Goal: Task Accomplishment & Management: Complete application form

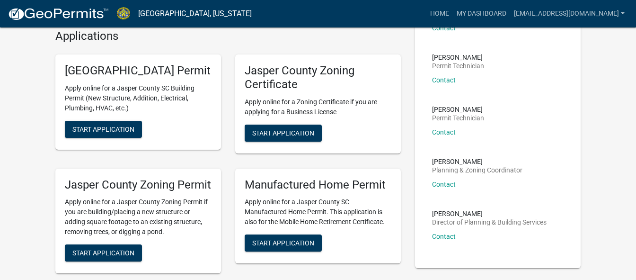
scroll to position [212, 0]
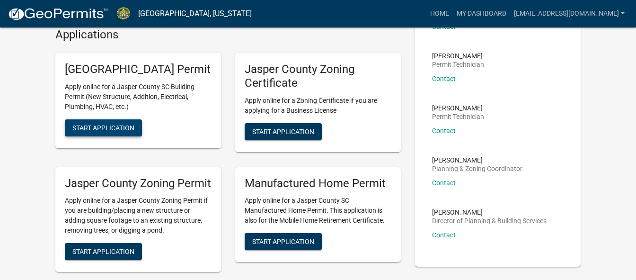
click at [104, 131] on span "Start Application" at bounding box center [103, 128] width 62 height 8
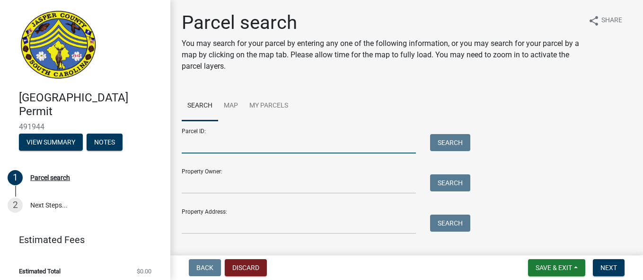
click at [299, 146] on input "Parcel ID:" at bounding box center [299, 143] width 234 height 19
type input "082-00-02-002"
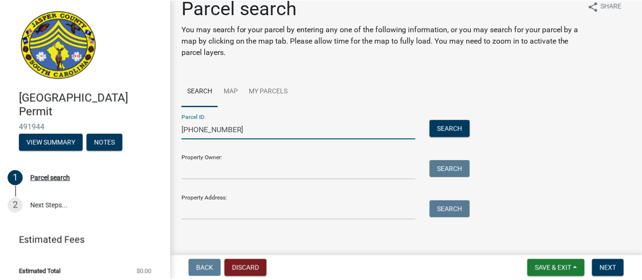
scroll to position [19, 0]
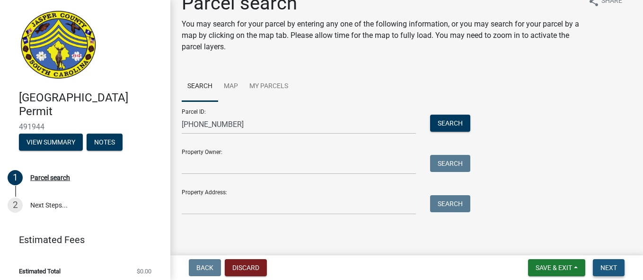
click at [604, 266] on span "Next" at bounding box center [609, 268] width 17 height 8
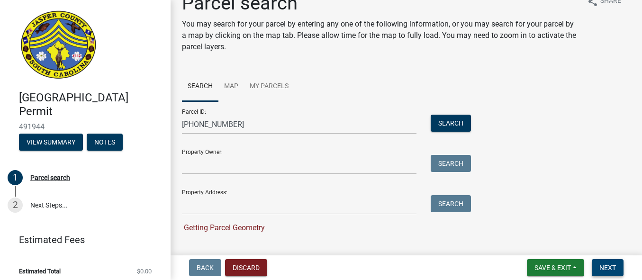
scroll to position [38, 0]
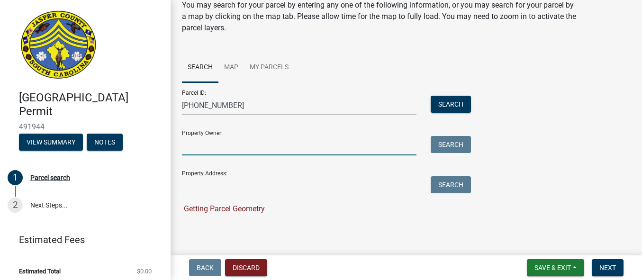
click at [257, 146] on input "Property Owner:" at bounding box center [299, 145] width 234 height 19
type input "Julia MacDonald Heir"
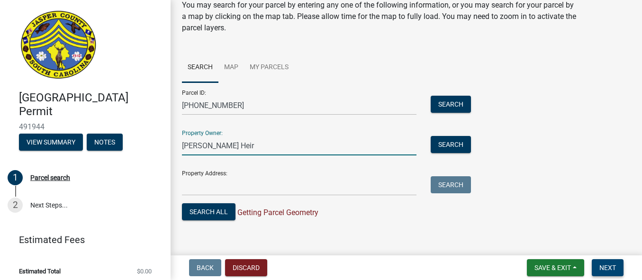
click at [607, 268] on span "Next" at bounding box center [607, 268] width 17 height 8
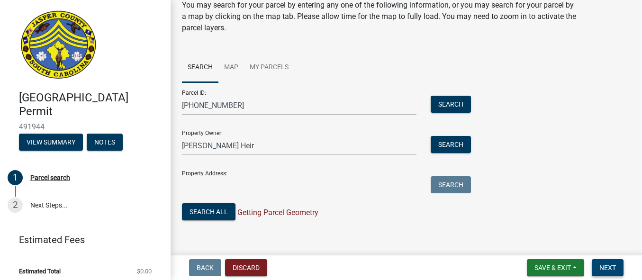
click at [607, 268] on span "Next" at bounding box center [607, 268] width 17 height 8
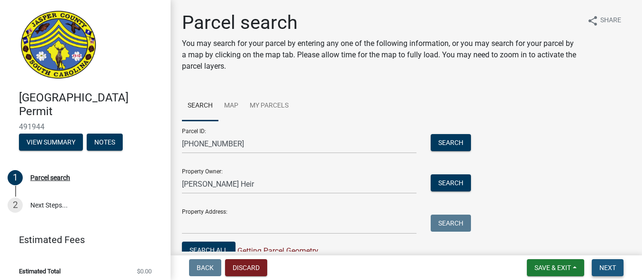
click at [609, 270] on span "Next" at bounding box center [607, 268] width 17 height 8
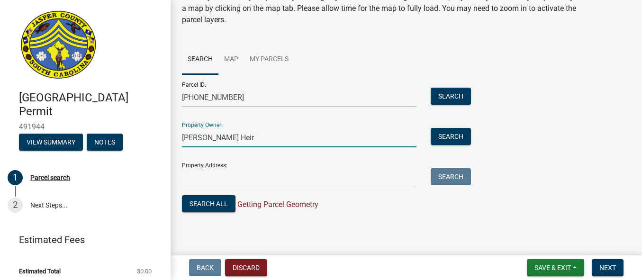
click at [242, 140] on input "Julia MacDonald Heir" at bounding box center [299, 137] width 234 height 19
drag, startPoint x: 255, startPoint y: 140, endPoint x: 149, endPoint y: 139, distance: 106.1
click at [149, 139] on div "Jasper County Building Permit 491944 View Summary Notes 1 Parcel search 2 Next …" at bounding box center [321, 140] width 642 height 280
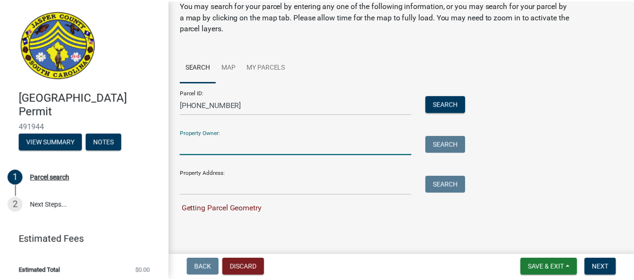
scroll to position [38, 0]
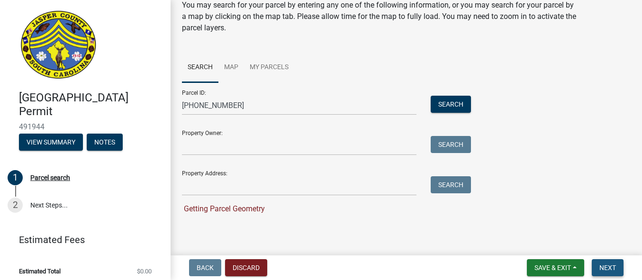
click at [608, 266] on span "Next" at bounding box center [607, 268] width 17 height 8
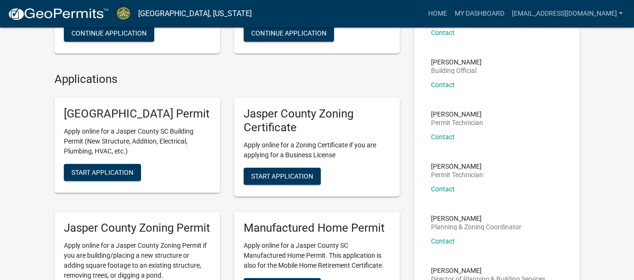
scroll to position [166, 0]
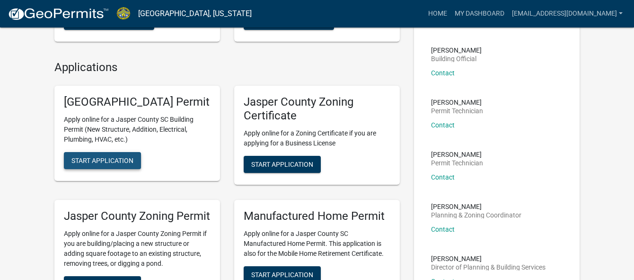
click at [114, 164] on span "Start Application" at bounding box center [102, 161] width 62 height 8
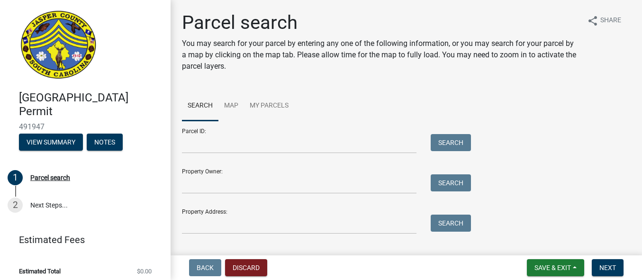
click at [230, 161] on div "Property Owner: Search" at bounding box center [324, 177] width 284 height 33
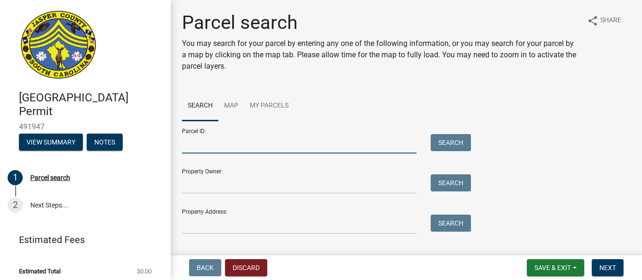
click at [226, 150] on input "Parcel ID:" at bounding box center [299, 143] width 234 height 19
type input "[PHONE_NUMBER]"
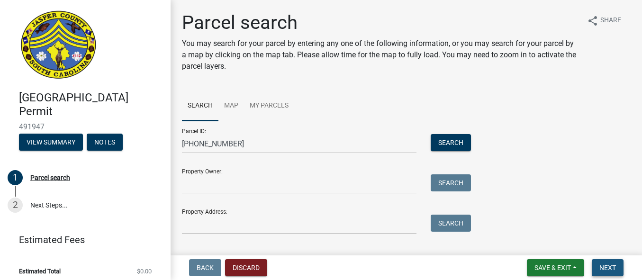
click at [603, 266] on span "Next" at bounding box center [607, 268] width 17 height 8
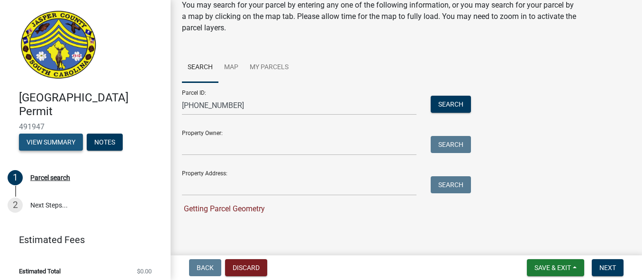
click at [62, 145] on button "View Summary" at bounding box center [51, 142] width 64 height 17
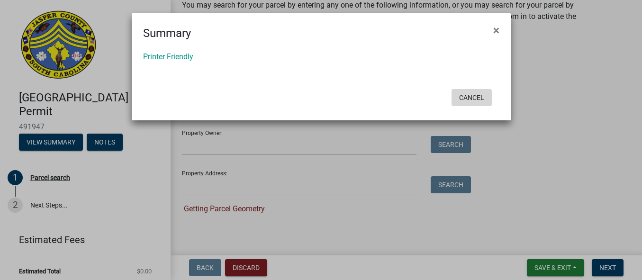
click at [474, 98] on button "Cancel" at bounding box center [471, 97] width 40 height 17
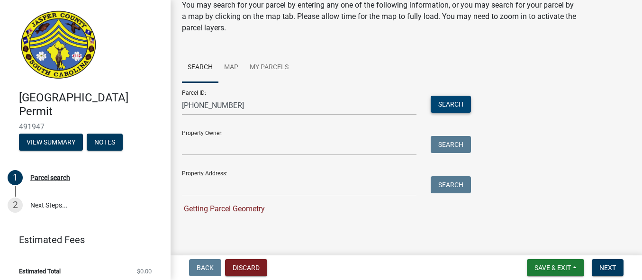
click at [454, 104] on button "Search" at bounding box center [450, 104] width 40 height 17
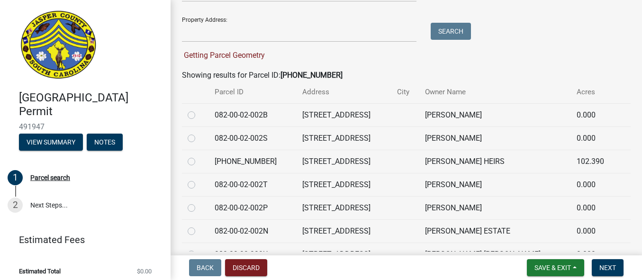
scroll to position [193, 0]
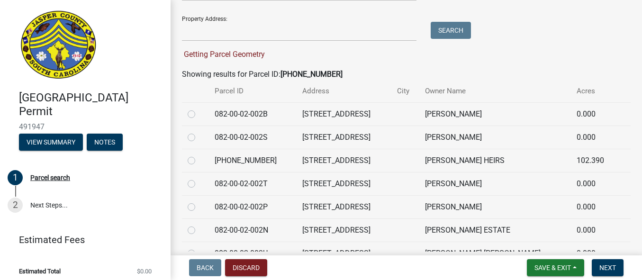
click at [199, 155] on label at bounding box center [199, 155] width 0 height 0
click at [199, 159] on input "radio" at bounding box center [202, 158] width 6 height 6
radio input "true"
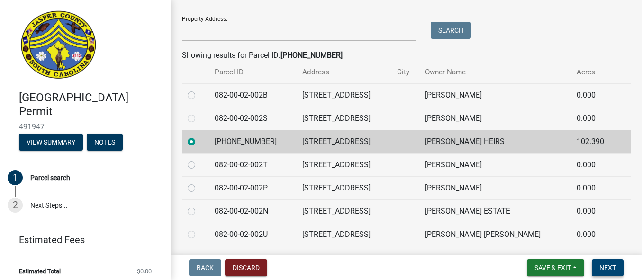
click at [606, 266] on span "Next" at bounding box center [607, 268] width 17 height 8
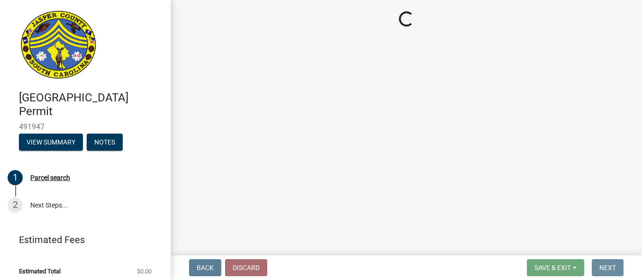
scroll to position [0, 0]
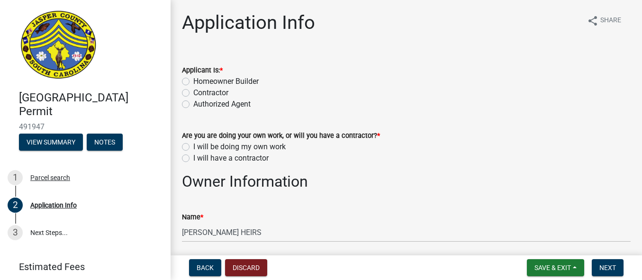
click at [193, 81] on label "Homeowner Builder" at bounding box center [225, 81] width 65 height 11
click at [193, 81] on input "Homeowner Builder" at bounding box center [196, 79] width 6 height 6
radio input "true"
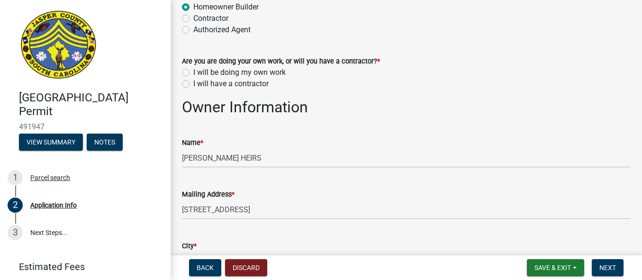
scroll to position [82, 0]
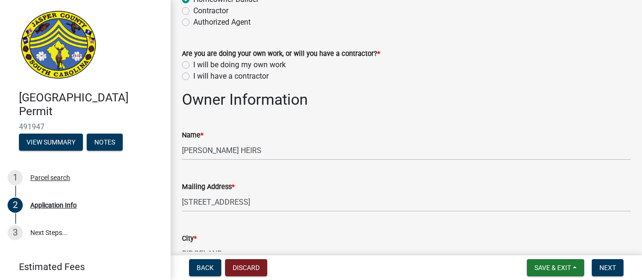
click at [193, 75] on label "I will have a contractor" at bounding box center [230, 76] width 75 height 11
click at [193, 75] on input "I will have a contractor" at bounding box center [196, 74] width 6 height 6
radio input "true"
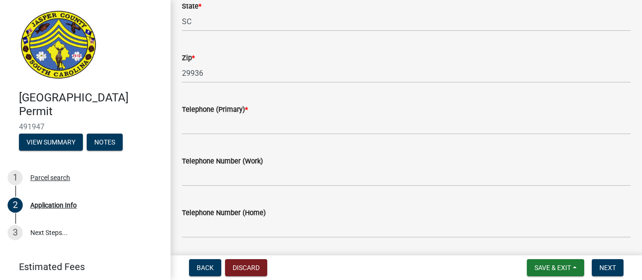
scroll to position [381, 0]
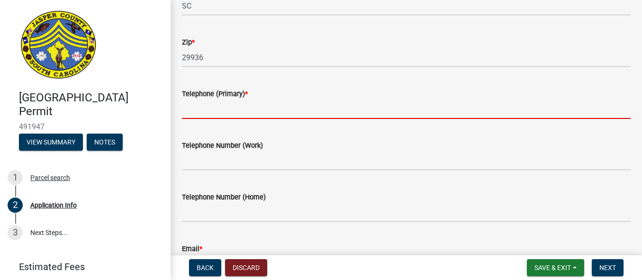
click at [335, 105] on input "Telephone (Primary) *" at bounding box center [406, 108] width 448 height 19
type input "4042450033"
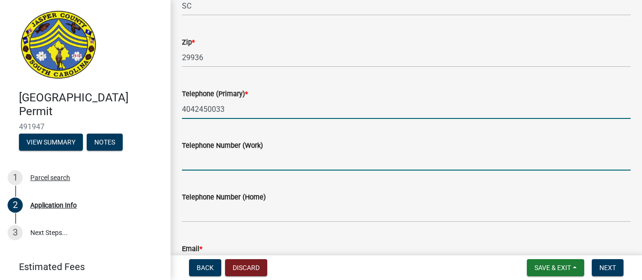
click at [252, 162] on input "Telephone Number (Work)" at bounding box center [406, 160] width 448 height 19
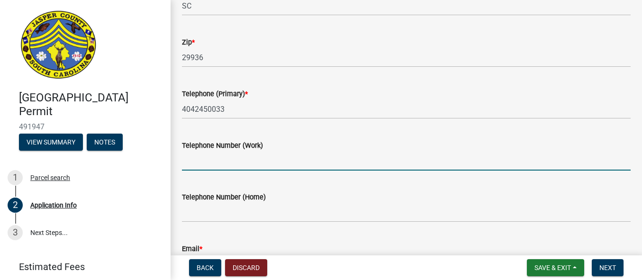
type input "4042450033"
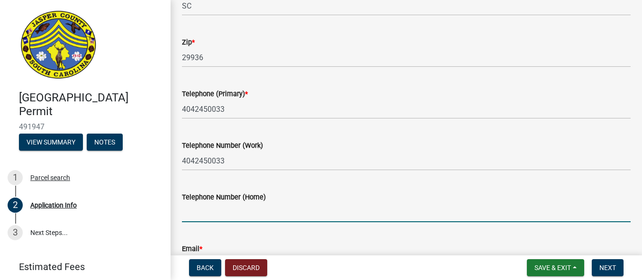
click at [252, 218] on input "Telephone Number (Home)" at bounding box center [406, 212] width 448 height 19
type input "4042450033"
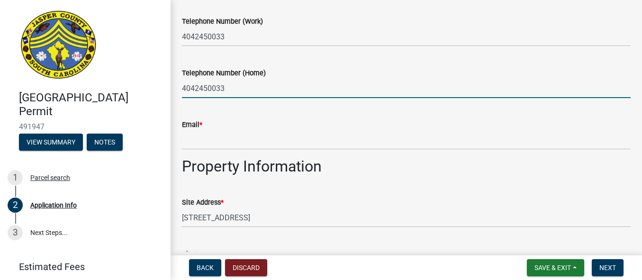
scroll to position [513, 0]
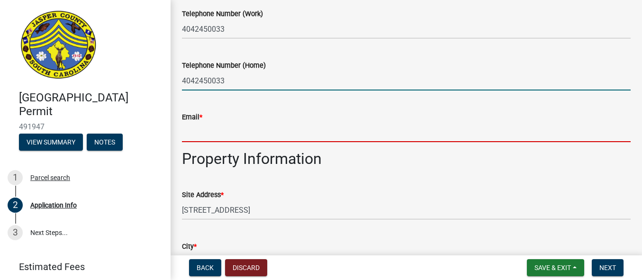
click at [251, 134] on input "Email *" at bounding box center [406, 132] width 448 height 19
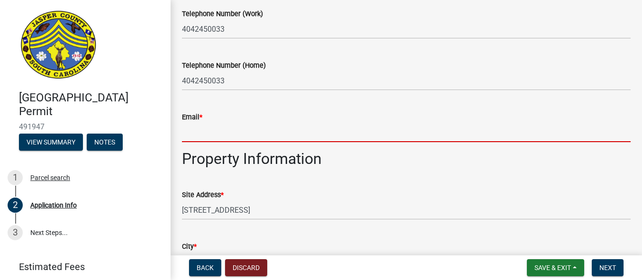
type input "[EMAIL_ADDRESS][DOMAIN_NAME]"
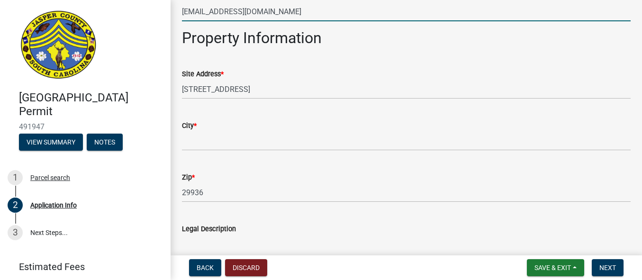
scroll to position [649, 0]
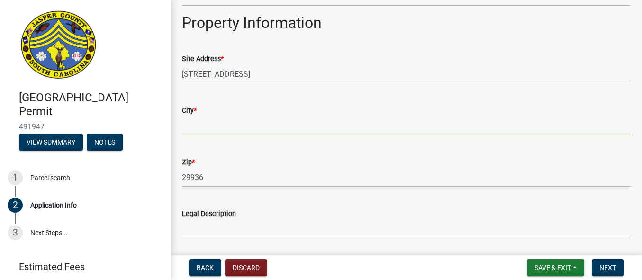
click at [189, 125] on input "City *" at bounding box center [406, 125] width 448 height 19
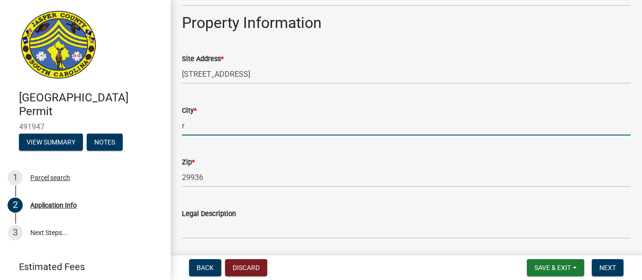
type input "Ridgeland"
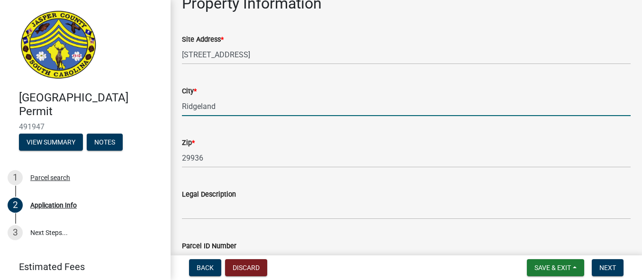
scroll to position [691, 0]
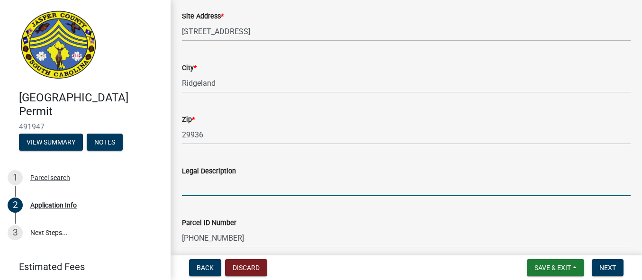
click at [252, 188] on input "Legal Description" at bounding box center [406, 186] width 448 height 19
type input "Dilapidated mobile home"
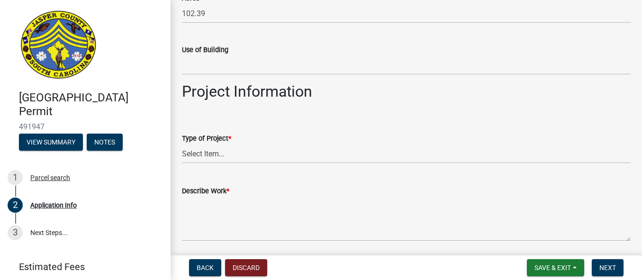
scroll to position [971, 0]
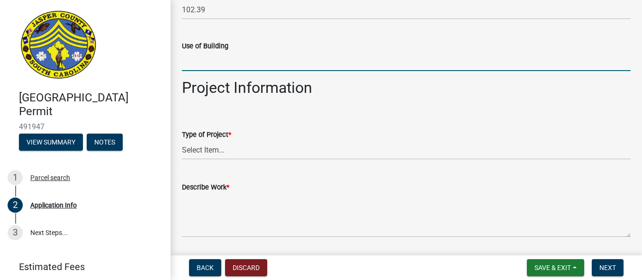
click at [292, 65] on input "Use of Building" at bounding box center [406, 61] width 448 height 19
type input "Storage"
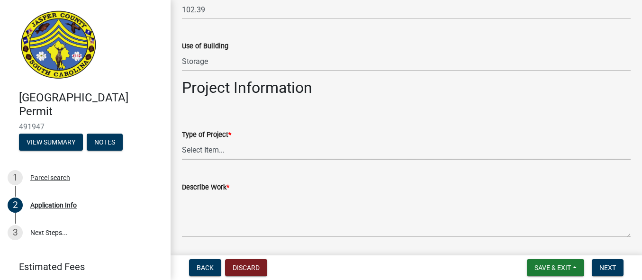
click at [238, 151] on select "Select Item... Construction Trailer/Shipping Container Residential Demolition C…" at bounding box center [406, 149] width 448 height 19
click at [182, 140] on select "Select Item... Construction Trailer/Shipping Container Residential Demolition C…" at bounding box center [406, 149] width 448 height 19
select select "6d5c1e33-a31a-4b32-8811-29a78b0cd51d"
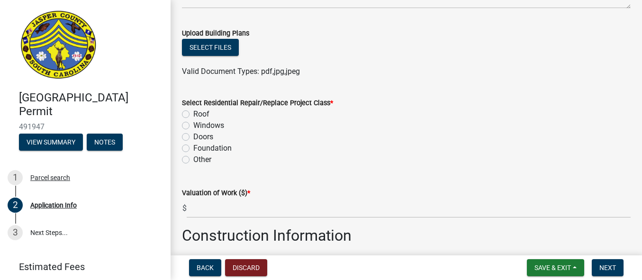
scroll to position [1068, 0]
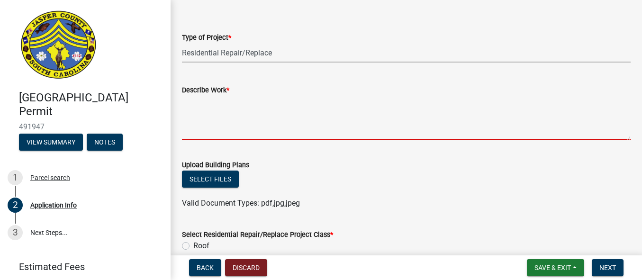
click at [244, 134] on textarea "Describe Work *" at bounding box center [406, 118] width 448 height 45
type textarea "r"
drag, startPoint x: 196, startPoint y: 134, endPoint x: 186, endPoint y: 109, distance: 26.5
click at [186, 109] on textarea "Describe Work *" at bounding box center [406, 118] width 448 height 45
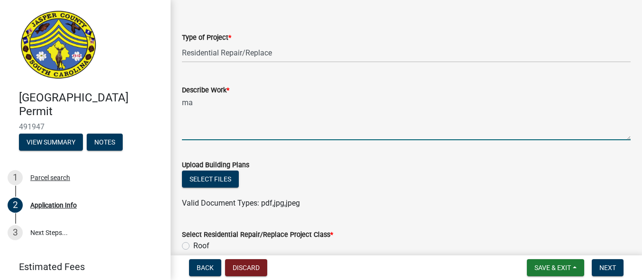
type textarea "m"
drag, startPoint x: 638, startPoint y: 150, endPoint x: 468, endPoint y: 113, distance: 173.4
click at [468, 113] on textarea "major repairs to the the existing mobile home that has been neglected for years." at bounding box center [406, 118] width 448 height 45
click at [468, 108] on textarea "major repairs to the the existing mobile home that has been neglected for years." at bounding box center [406, 118] width 448 height 45
click at [468, 108] on textarea "major repairs to the the existing mobile home that has been neglected for years…" at bounding box center [406, 118] width 448 height 45
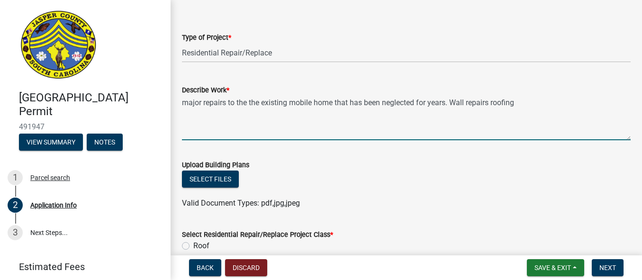
click at [525, 104] on textarea "major repairs to the the existing mobile home that has been neglected for years…" at bounding box center [406, 118] width 448 height 45
click at [187, 101] on textarea "major repairs to the the existing mobile home that has been neglected for years…" at bounding box center [406, 118] width 448 height 45
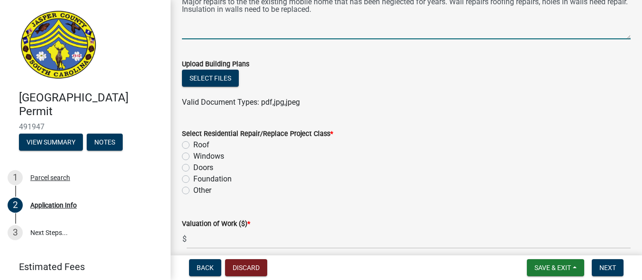
scroll to position [1173, 0]
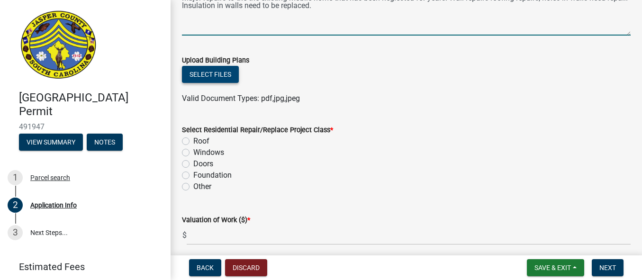
type textarea "Major repairs to the the existing mobile home that has been neglected for years…"
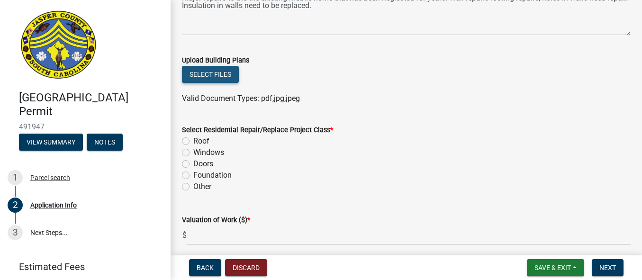
click at [227, 74] on button "Select files" at bounding box center [210, 74] width 57 height 17
click at [193, 140] on label "Roof" at bounding box center [201, 140] width 16 height 11
click at [193, 140] on input "Roof" at bounding box center [196, 138] width 6 height 6
radio input "true"
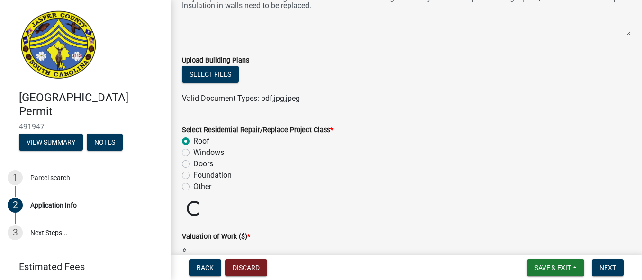
click at [193, 190] on label "Other" at bounding box center [202, 186] width 18 height 11
click at [193, 187] on input "Other" at bounding box center [196, 184] width 6 height 6
radio input "true"
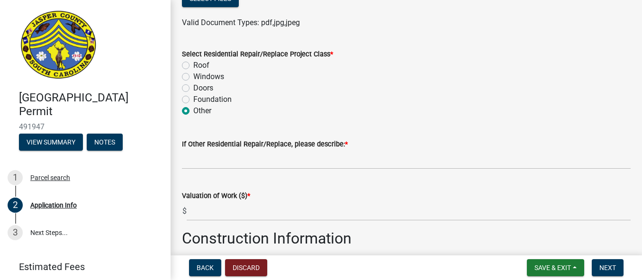
scroll to position [1277, 0]
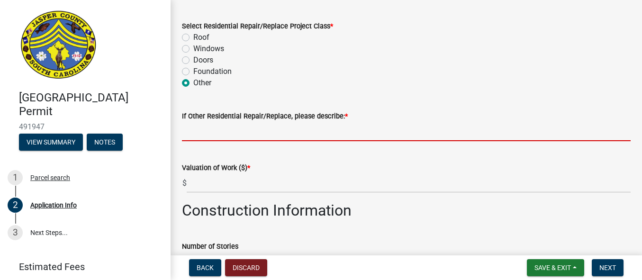
click at [205, 133] on input "If Other Residential Repair/Replace, please describe: *" at bounding box center [406, 131] width 448 height 19
click at [193, 59] on label "Doors" at bounding box center [203, 59] width 20 height 11
click at [193, 59] on input "Doors" at bounding box center [196, 57] width 6 height 6
radio input "true"
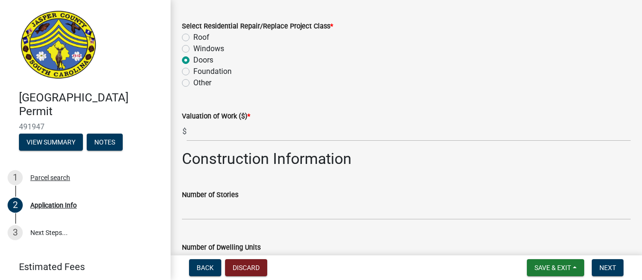
drag, startPoint x: 632, startPoint y: 185, endPoint x: 632, endPoint y: 192, distance: 7.1
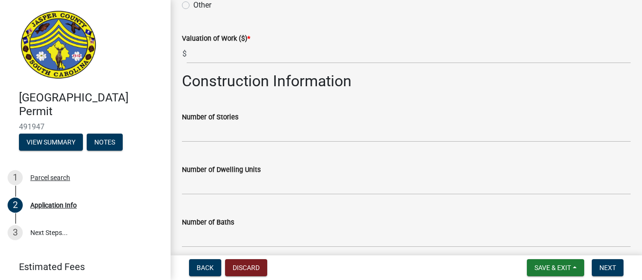
scroll to position [1366, 0]
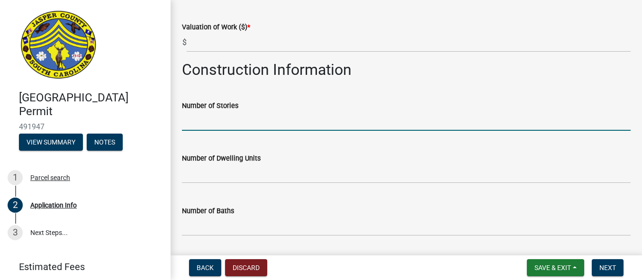
click at [193, 125] on input "text" at bounding box center [406, 120] width 448 height 19
type input "1"
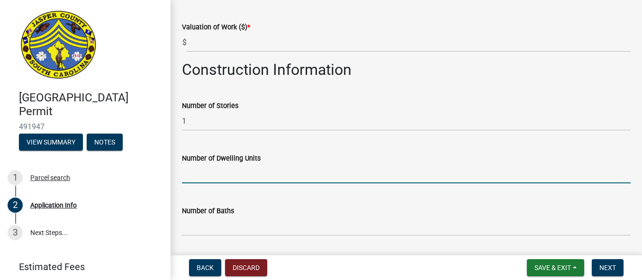
click at [195, 175] on input "text" at bounding box center [406, 173] width 448 height 19
type input "1"
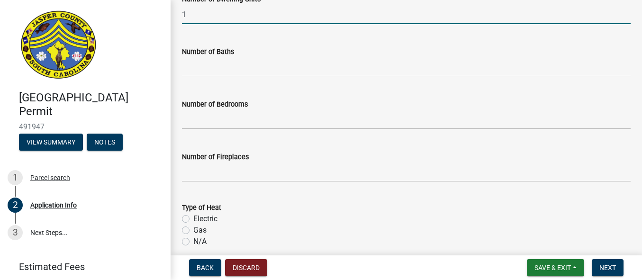
scroll to position [1556, 0]
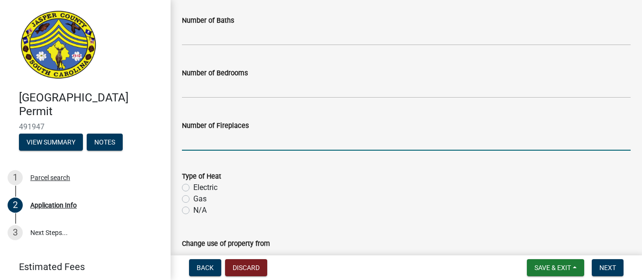
click at [190, 143] on input "text" at bounding box center [406, 140] width 448 height 19
type input "0"
click at [193, 186] on label "Electric" at bounding box center [205, 187] width 24 height 11
click at [193, 186] on input "Electric" at bounding box center [196, 185] width 6 height 6
radio input "true"
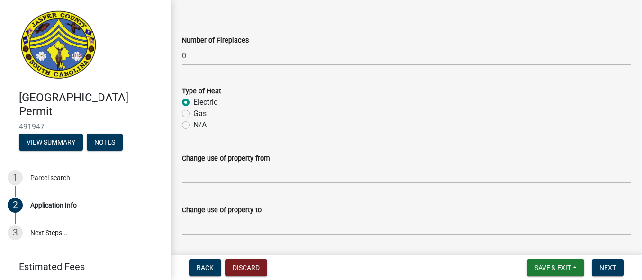
scroll to position [1645, 0]
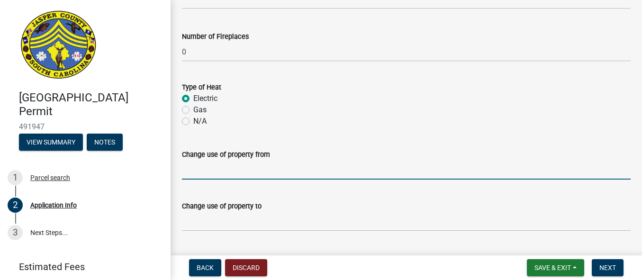
click at [296, 176] on input "Change use of property from" at bounding box center [406, 169] width 448 height 19
type input "No"
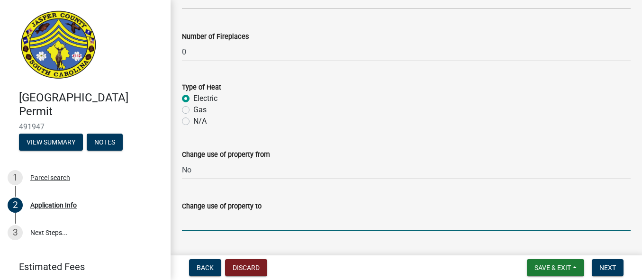
click at [221, 220] on input "Change use of property to" at bounding box center [406, 221] width 448 height 19
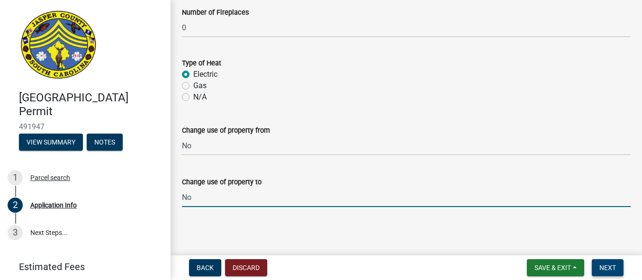
type input "No"
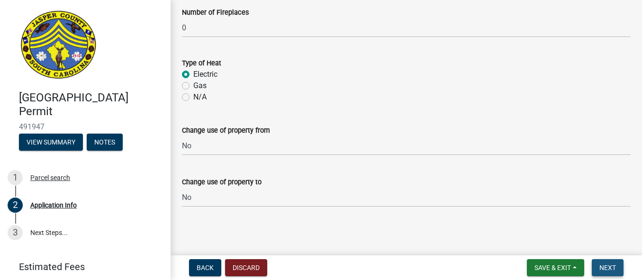
click at [607, 268] on span "Next" at bounding box center [607, 268] width 17 height 8
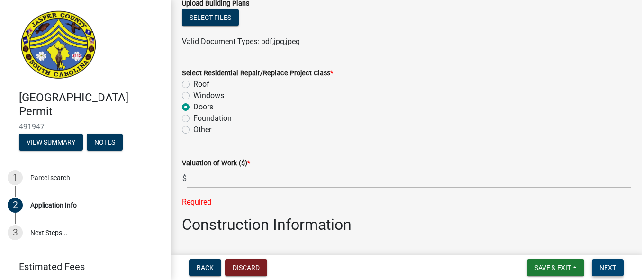
scroll to position [1234, 0]
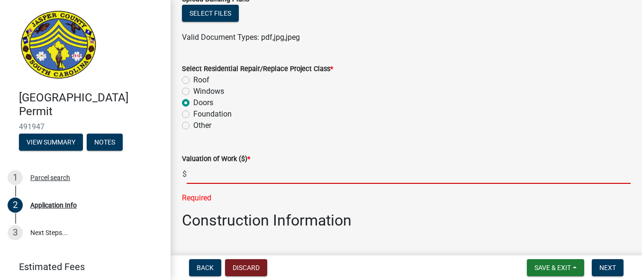
click at [191, 176] on input "text" at bounding box center [409, 173] width 444 height 19
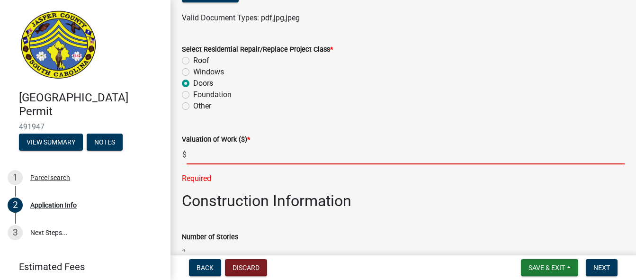
scroll to position [1241, 0]
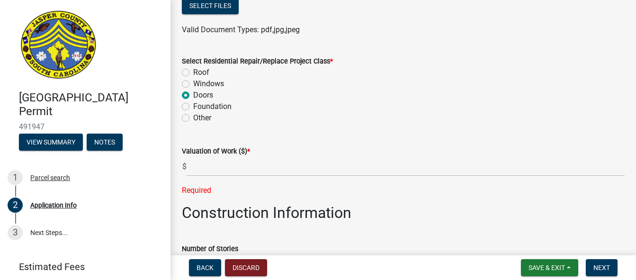
click at [193, 71] on label "Roof" at bounding box center [201, 72] width 16 height 11
click at [193, 71] on input "Roof" at bounding box center [196, 70] width 6 height 6
radio input "true"
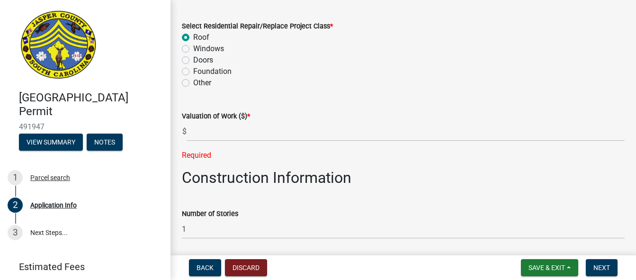
scroll to position [1281, 0]
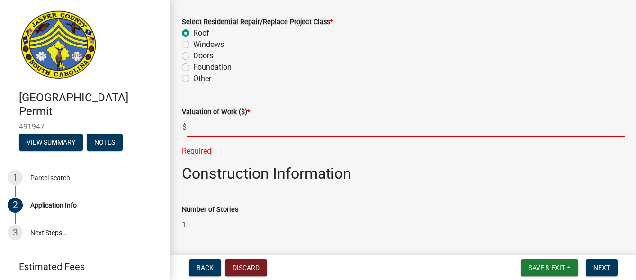
click at [189, 125] on input "text" at bounding box center [406, 126] width 438 height 19
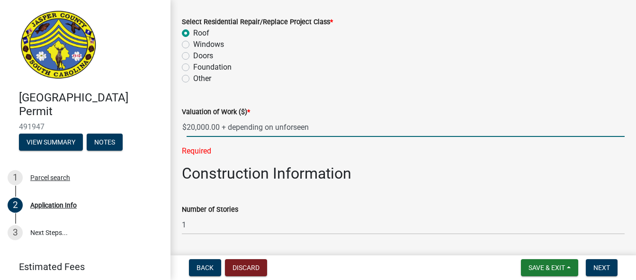
drag, startPoint x: 221, startPoint y: 127, endPoint x: 347, endPoint y: 118, distance: 126.7
drag, startPoint x: 347, startPoint y: 118, endPoint x: 318, endPoint y: 116, distance: 29.0
click at [318, 116] on div "Valuation of Work ($) *" at bounding box center [403, 111] width 443 height 11
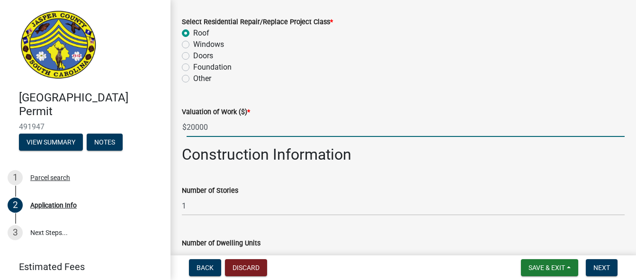
click at [221, 134] on input "20000" at bounding box center [406, 126] width 438 height 19
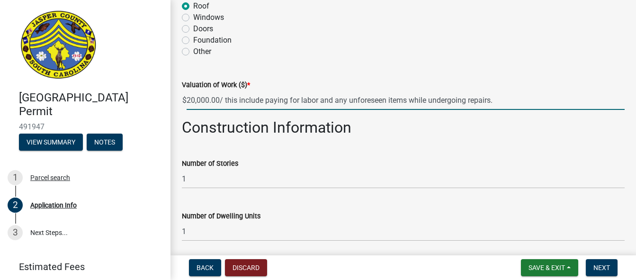
scroll to position [1316, 0]
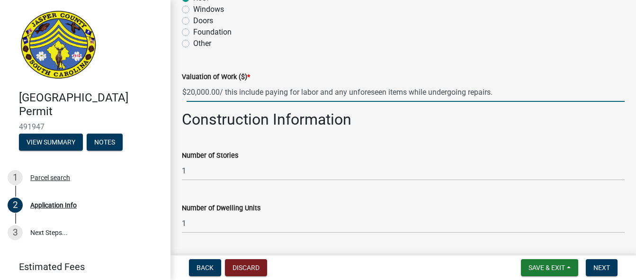
click at [219, 92] on input "20,000.00/ this include paying for labor and any unforeseen items while undergo…" at bounding box center [406, 91] width 438 height 19
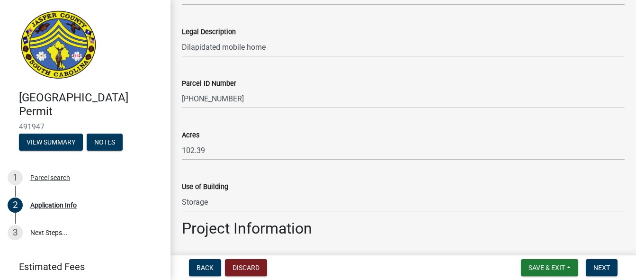
scroll to position [834, 0]
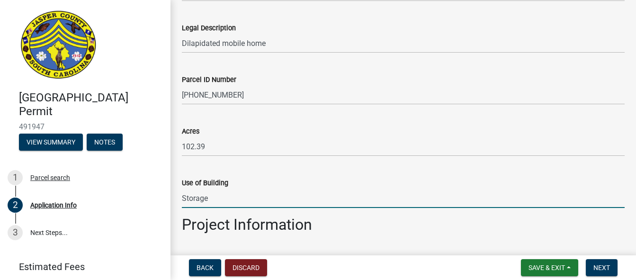
type input "0"
click at [223, 197] on input "Storage" at bounding box center [403, 197] width 443 height 19
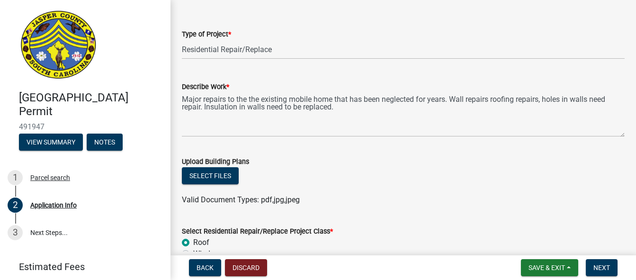
scroll to position [1075, 0]
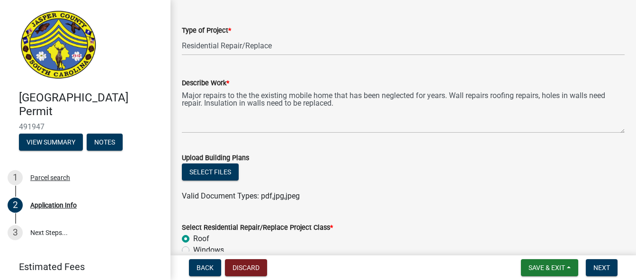
type input "Storage for family on the property"
click at [398, 45] on select "Select Item... Construction Trailer/Shipping Container Residential Demolition C…" at bounding box center [403, 45] width 443 height 19
click at [142, 65] on link at bounding box center [82, 46] width 148 height 76
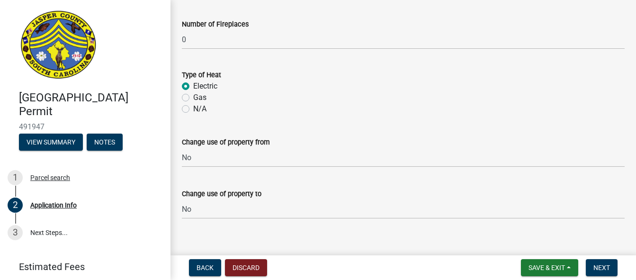
scroll to position [1669, 0]
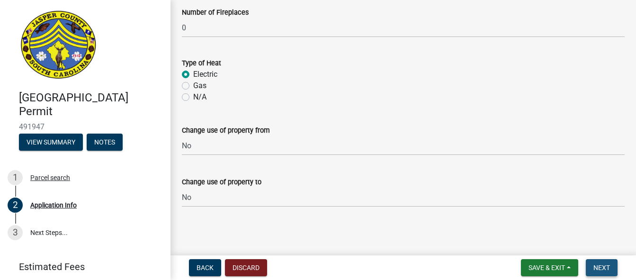
click at [599, 264] on span "Next" at bounding box center [601, 268] width 17 height 8
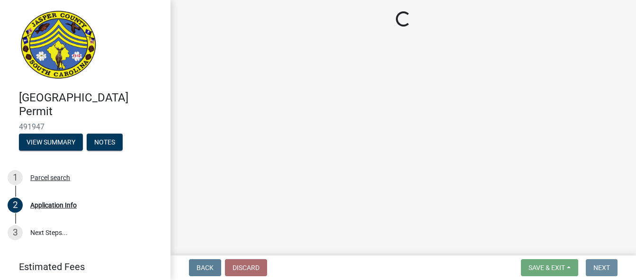
scroll to position [0, 0]
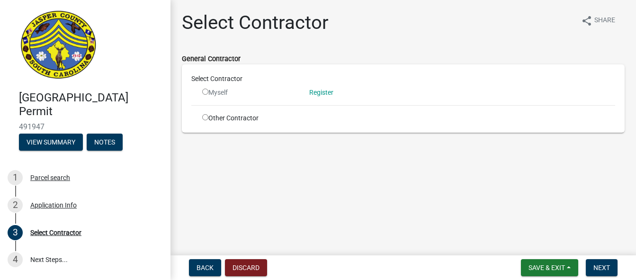
click at [202, 117] on input "radio" at bounding box center [205, 117] width 6 height 6
radio input "true"
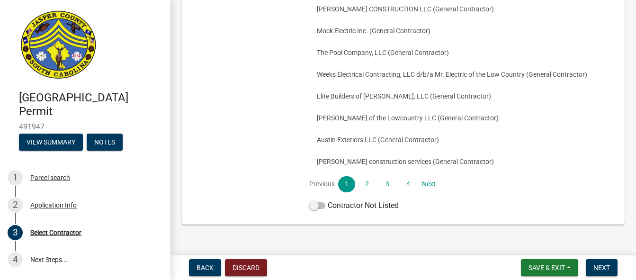
scroll to position [223, 0]
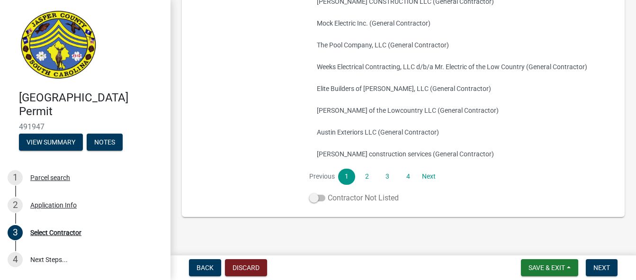
drag, startPoint x: 315, startPoint y: 198, endPoint x: 324, endPoint y: 196, distance: 9.7
click at [324, 196] on label "Contractor Not Listed" at bounding box center [353, 197] width 89 height 11
click at [328, 192] on input "Contractor Not Listed" at bounding box center [328, 192] width 0 height 0
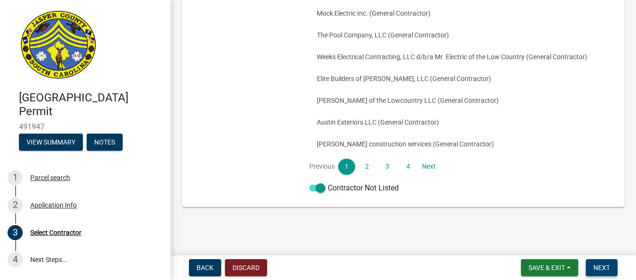
click at [594, 267] on span "Next" at bounding box center [601, 268] width 17 height 8
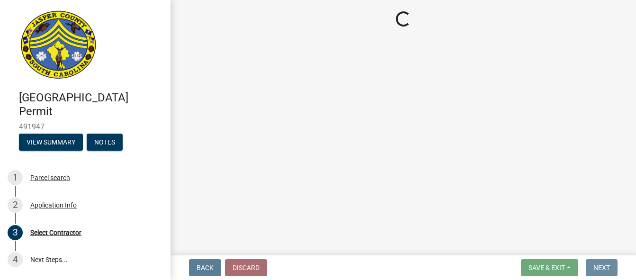
scroll to position [0, 0]
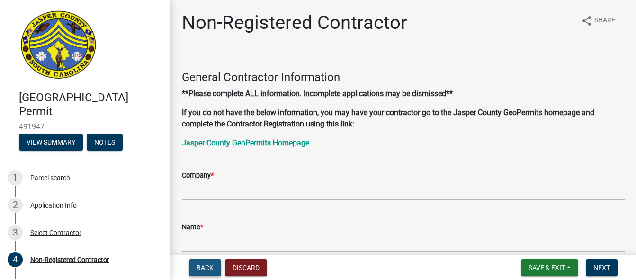
click at [205, 265] on span "Back" at bounding box center [204, 268] width 17 height 8
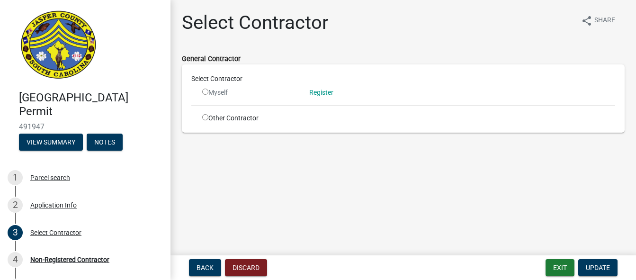
click at [205, 92] on input "radio" at bounding box center [205, 92] width 6 height 6
click at [205, 89] on input "radio" at bounding box center [205, 92] width 6 height 6
click at [204, 90] on input "radio" at bounding box center [205, 92] width 6 height 6
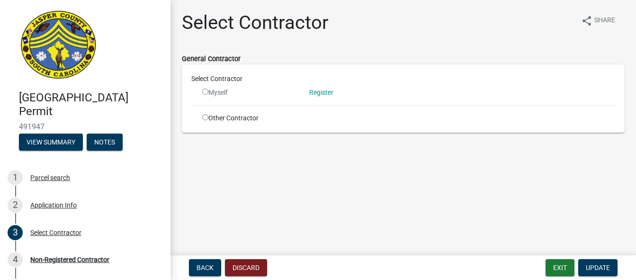
click at [204, 90] on input "radio" at bounding box center [205, 92] width 6 height 6
radio input "false"
click at [316, 90] on link "Register" at bounding box center [321, 93] width 24 height 8
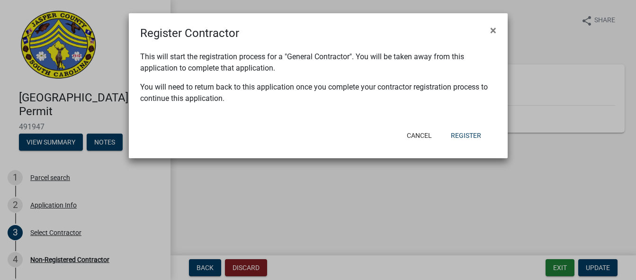
click at [309, 91] on p "You will need to return back to this application once you complete your contrac…" at bounding box center [318, 92] width 356 height 23
click at [495, 30] on span "×" at bounding box center [493, 30] width 6 height 13
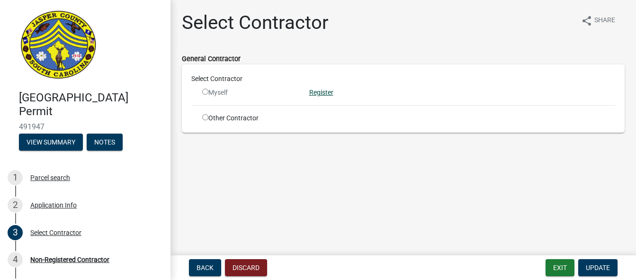
click at [328, 93] on link "Register" at bounding box center [321, 93] width 24 height 8
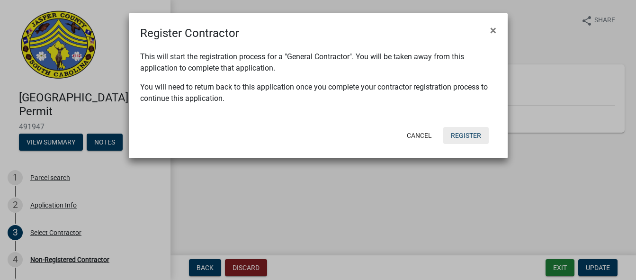
click at [459, 134] on button "Register" at bounding box center [465, 135] width 45 height 17
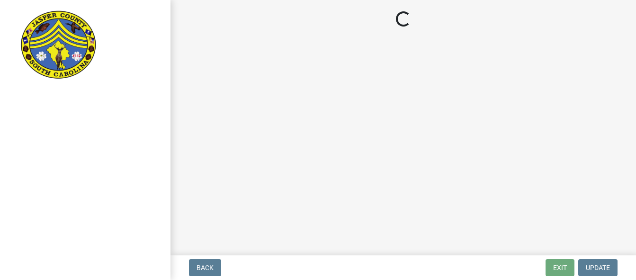
select select "Ga"
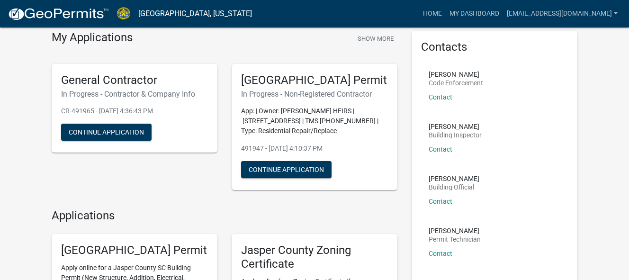
scroll to position [32, 0]
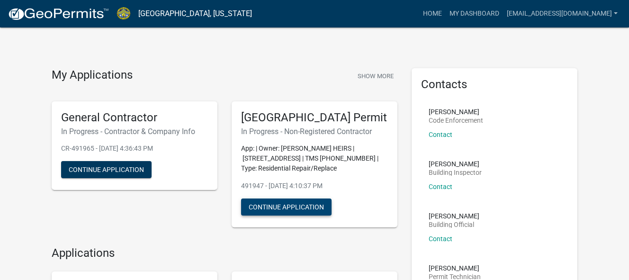
click at [255, 215] on button "Continue Application" at bounding box center [286, 206] width 90 height 17
click at [264, 215] on button "Continue Application" at bounding box center [286, 206] width 90 height 17
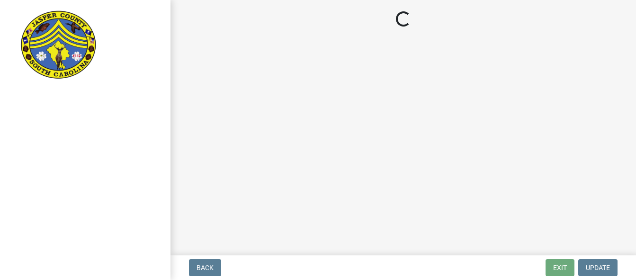
click at [299, 222] on main "Loading..." at bounding box center [402, 125] width 465 height 251
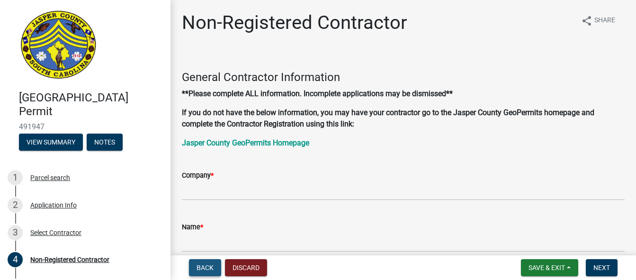
click at [205, 268] on span "Back" at bounding box center [204, 268] width 17 height 8
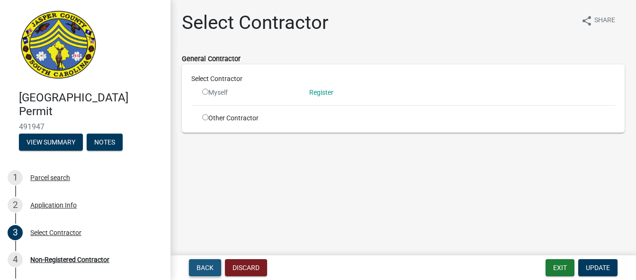
click at [205, 268] on span "Back" at bounding box center [204, 268] width 17 height 8
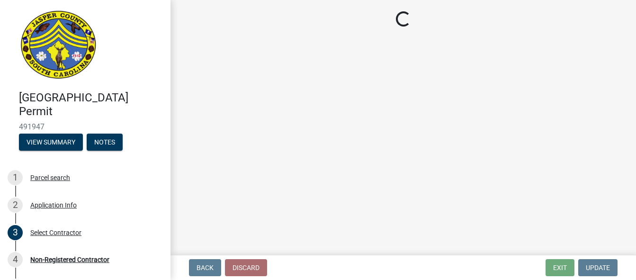
select select "6d5c1e33-a31a-4b32-8811-29a78b0cd51d"
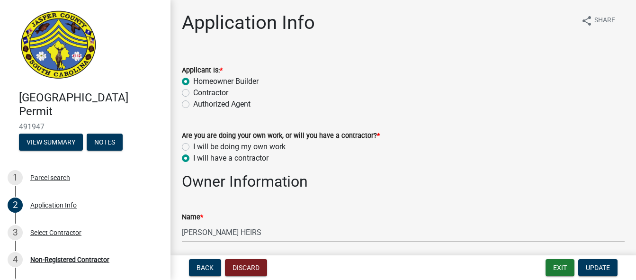
click at [193, 146] on label "I will be doing my own work" at bounding box center [239, 146] width 92 height 11
click at [193, 146] on input "I will be doing my own work" at bounding box center [196, 144] width 6 height 6
radio input "true"
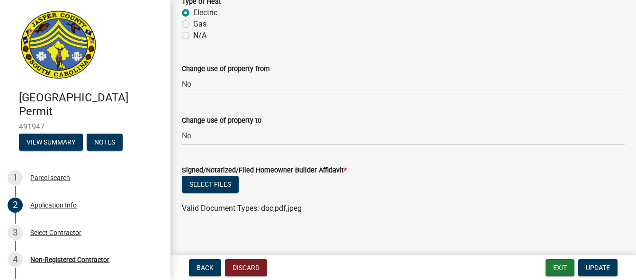
scroll to position [1739, 0]
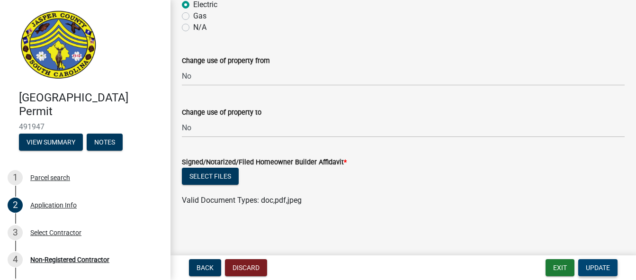
click at [591, 268] on span "Update" at bounding box center [598, 268] width 24 height 8
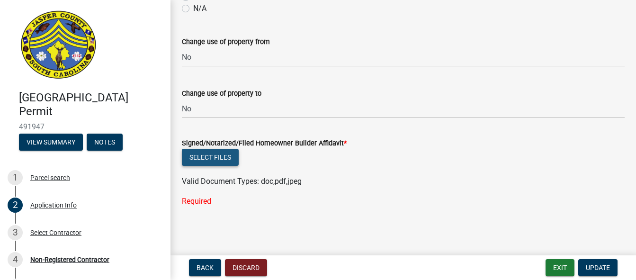
click at [221, 156] on button "Select files" at bounding box center [210, 157] width 57 height 17
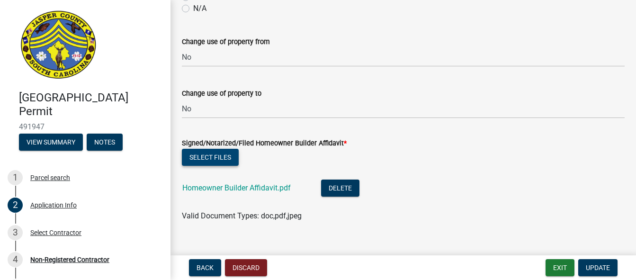
scroll to position [1773, 0]
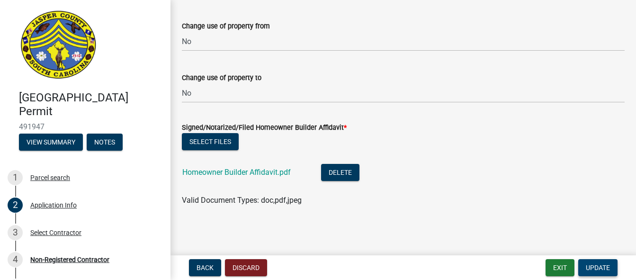
click at [594, 270] on span "Update" at bounding box center [598, 268] width 24 height 8
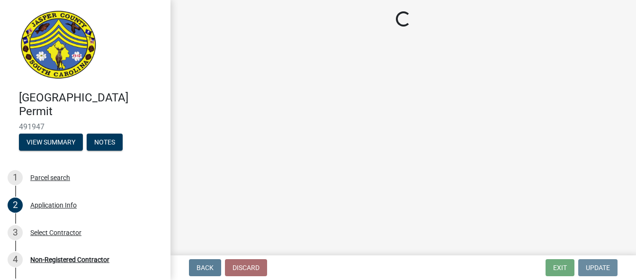
scroll to position [0, 0]
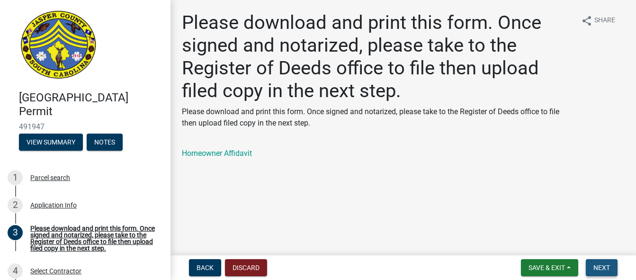
click at [597, 268] on span "Next" at bounding box center [601, 268] width 17 height 8
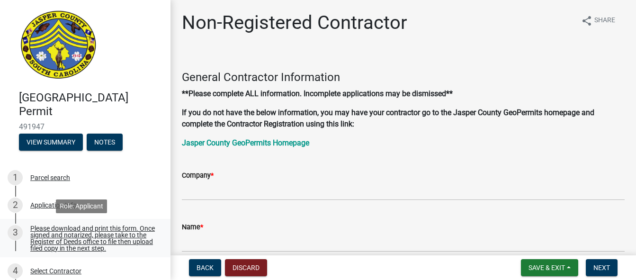
click at [127, 237] on div "Please download and print this form. Once signed and notarized, please take to …" at bounding box center [92, 238] width 125 height 27
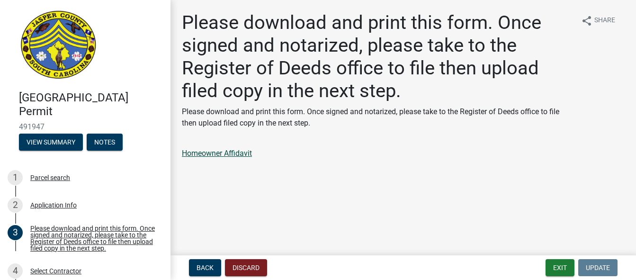
click at [202, 155] on link "Homeowner Affidavit" at bounding box center [217, 153] width 70 height 9
click at [59, 143] on button "View Summary" at bounding box center [51, 142] width 64 height 17
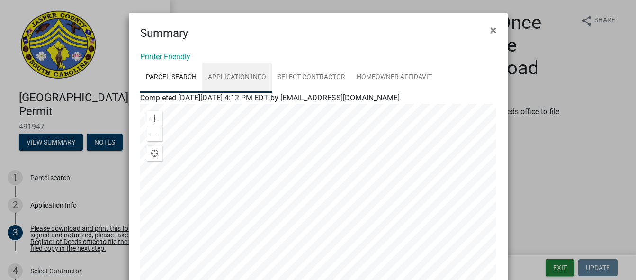
click at [251, 74] on link "Application Info" at bounding box center [237, 77] width 70 height 30
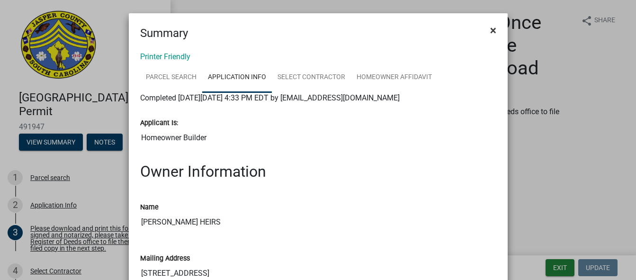
click at [490, 29] on span "×" at bounding box center [493, 30] width 6 height 13
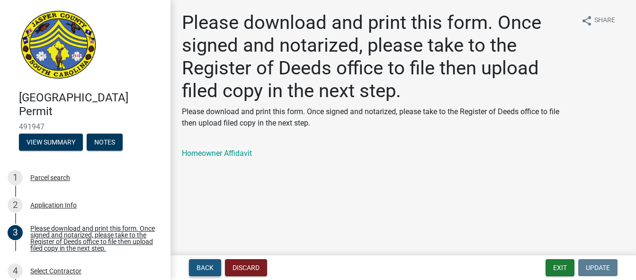
click at [209, 270] on span "Back" at bounding box center [204, 268] width 17 height 8
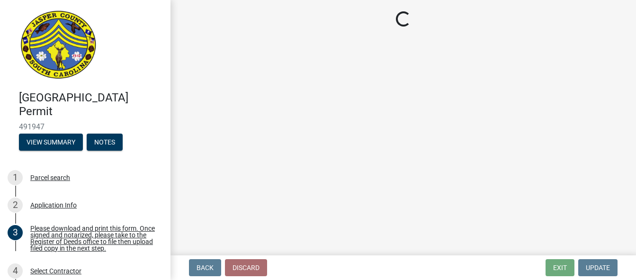
select select "6d5c1e33-a31a-4b32-8811-29a78b0cd51d"
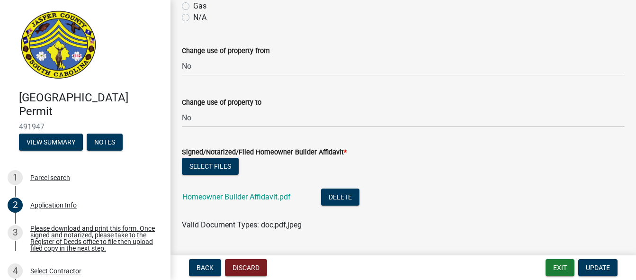
scroll to position [1773, 0]
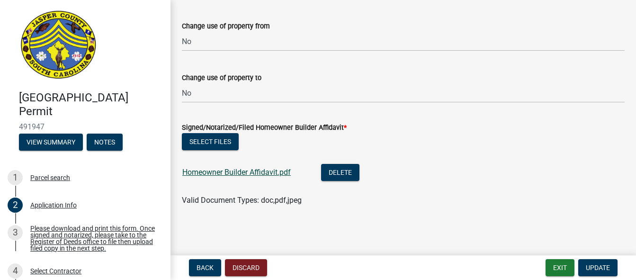
click at [280, 173] on link "Homeowner Builder Affidavit.pdf" at bounding box center [236, 172] width 108 height 9
click at [334, 173] on button "Delete" at bounding box center [340, 172] width 38 height 17
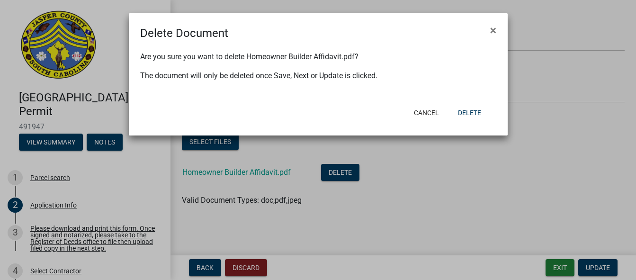
click at [464, 185] on ngb-modal-window "Delete Document × Are you sure you want to delete Homeowner Builder Affidavit.p…" at bounding box center [318, 140] width 636 height 280
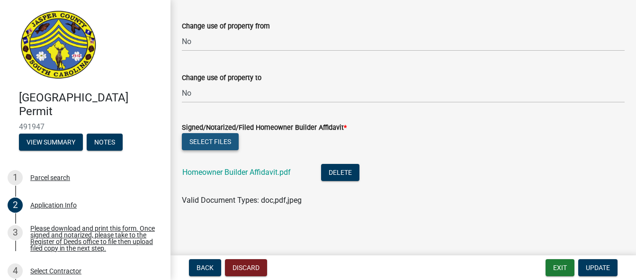
click at [217, 143] on button "Select files" at bounding box center [210, 141] width 57 height 17
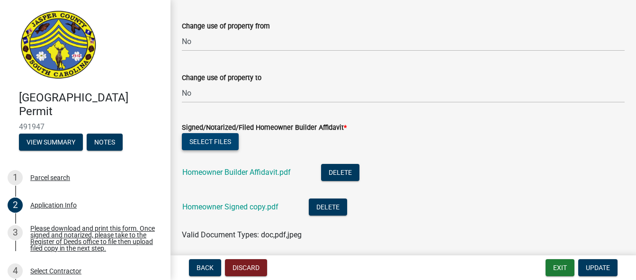
scroll to position [1808, 0]
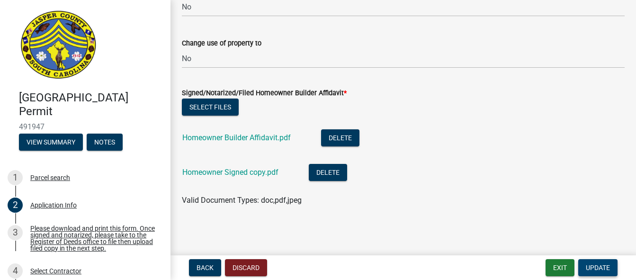
click at [595, 271] on span "Update" at bounding box center [598, 268] width 24 height 8
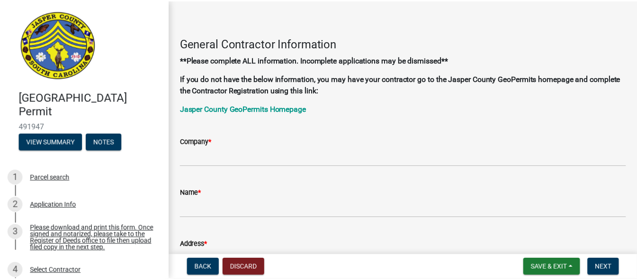
scroll to position [0, 0]
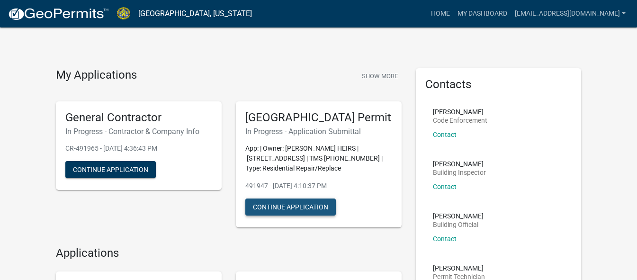
click at [276, 215] on button "Continue Application" at bounding box center [290, 206] width 90 height 17
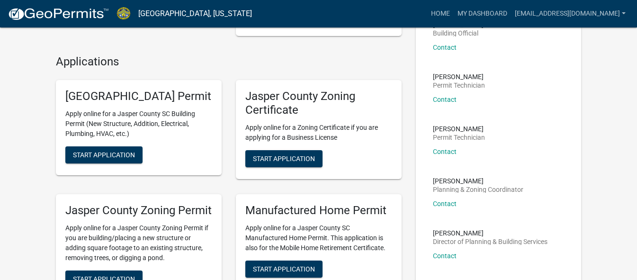
scroll to position [193, 0]
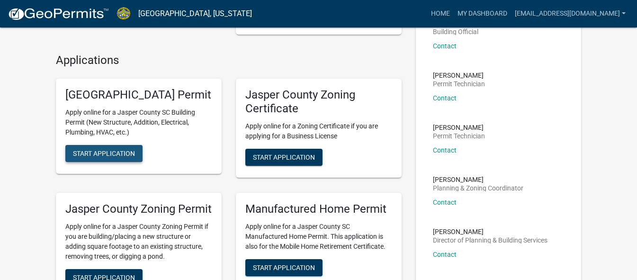
click at [108, 157] on span "Start Application" at bounding box center [104, 154] width 62 height 8
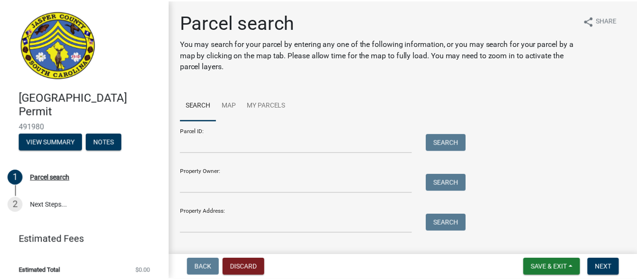
scroll to position [19, 0]
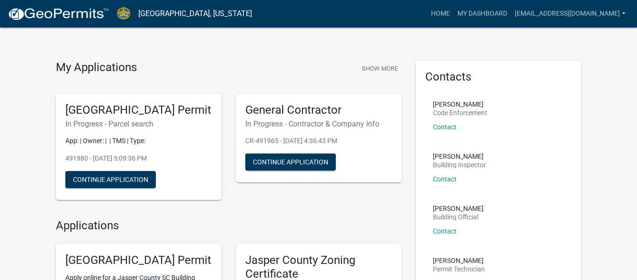
scroll to position [7, 0]
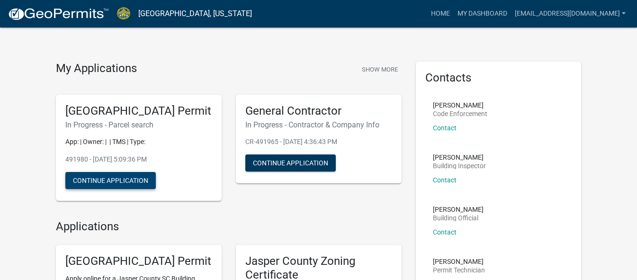
click at [111, 189] on button "Continue Application" at bounding box center [110, 180] width 90 height 17
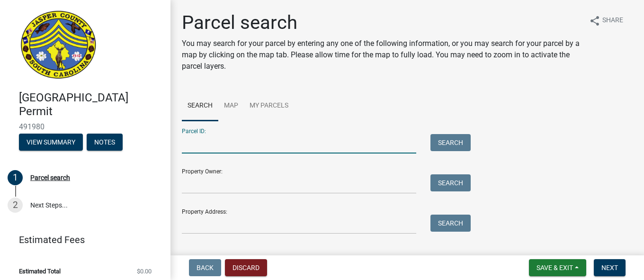
click at [219, 145] on input "Parcel ID:" at bounding box center [299, 143] width 234 height 19
type input "[PHONE_NUMBER]"
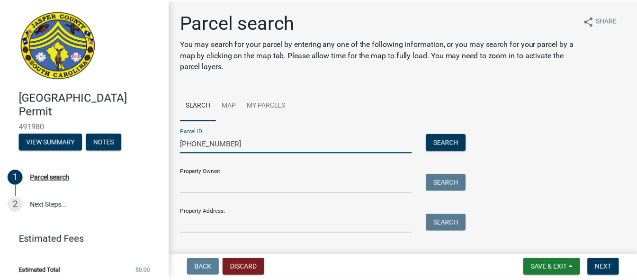
scroll to position [19, 0]
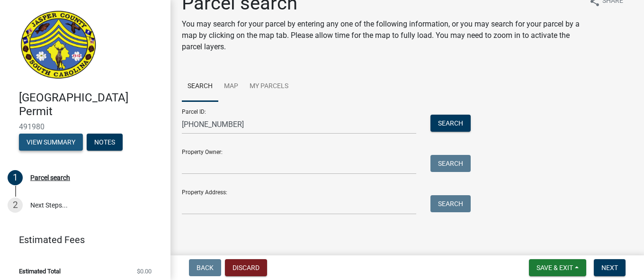
click at [34, 138] on button "View Summary" at bounding box center [51, 142] width 64 height 17
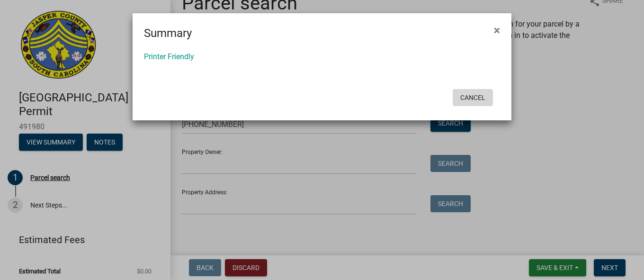
click at [471, 94] on button "Cancel" at bounding box center [473, 97] width 40 height 17
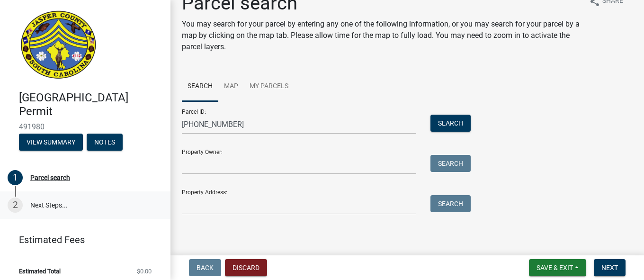
click at [36, 201] on link "2 Next Steps..." at bounding box center [85, 204] width 170 height 27
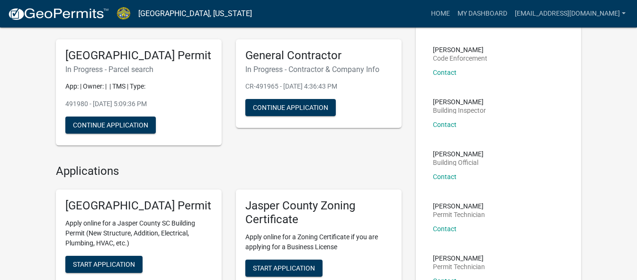
scroll to position [53, 0]
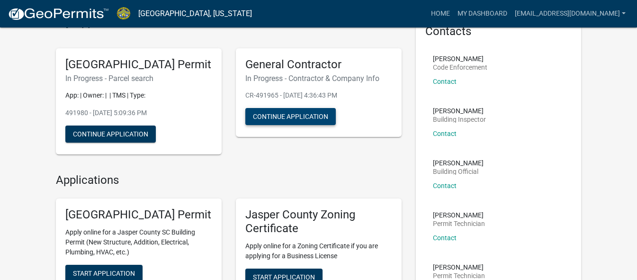
click at [282, 119] on button "Continue Application" at bounding box center [290, 116] width 90 height 17
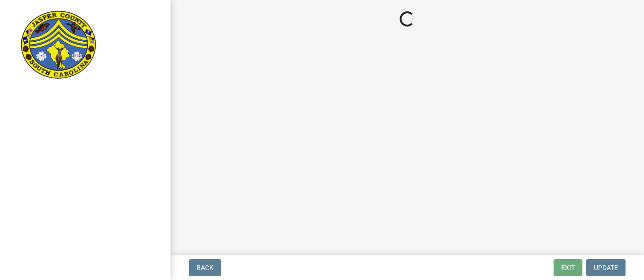
select select "Ga"
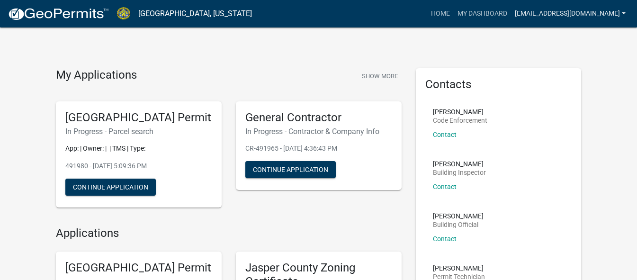
click at [552, 15] on link "[EMAIL_ADDRESS][DOMAIN_NAME]" at bounding box center [570, 14] width 118 height 18
click at [572, 37] on link "Account" at bounding box center [591, 38] width 76 height 23
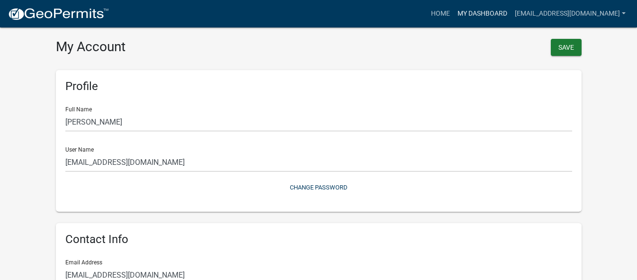
click at [509, 15] on link "My Dashboard" at bounding box center [482, 14] width 57 height 18
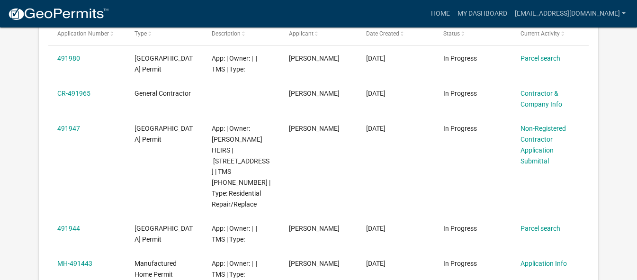
scroll to position [192, 0]
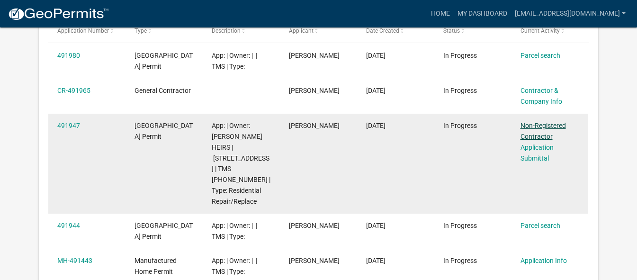
click at [529, 132] on link "Non-Registered Contractor" at bounding box center [542, 131] width 45 height 18
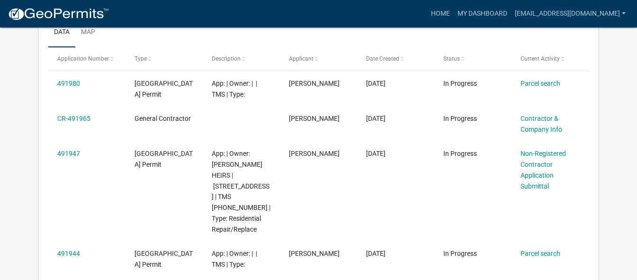
scroll to position [167, 0]
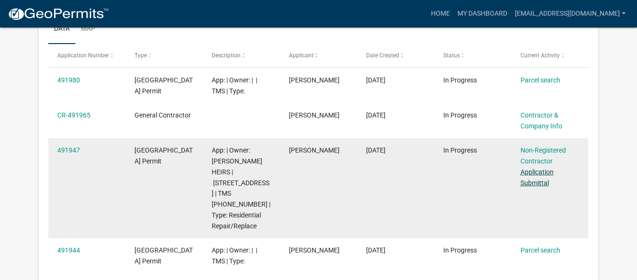
click at [534, 170] on link "Application Submittal" at bounding box center [536, 177] width 33 height 18
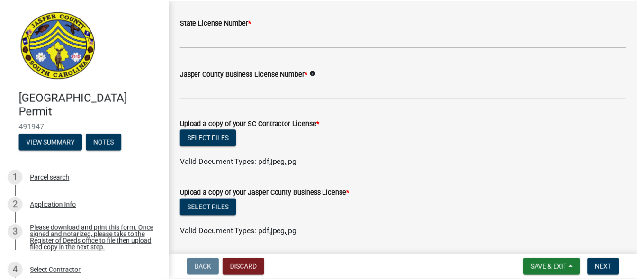
scroll to position [464, 0]
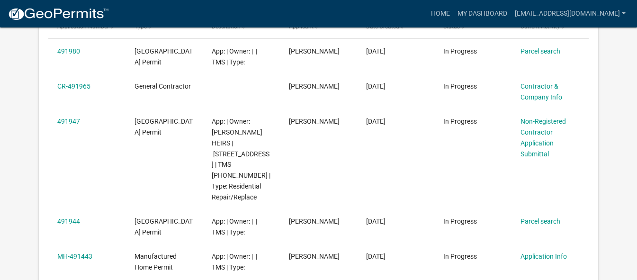
scroll to position [188, 0]
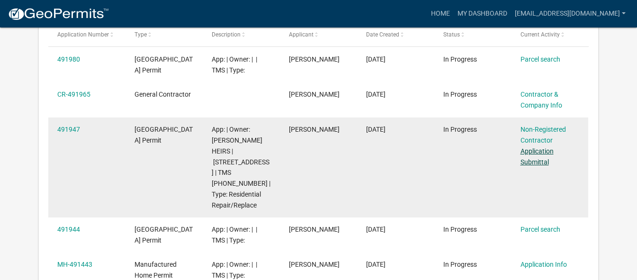
click at [535, 160] on link "Application Submittal" at bounding box center [536, 156] width 33 height 18
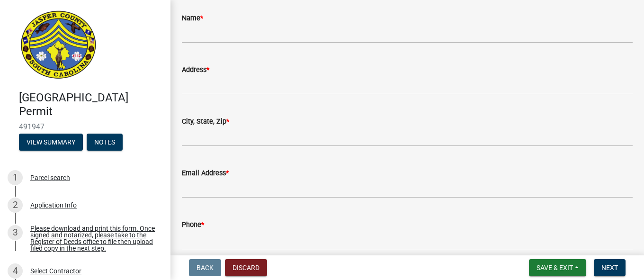
scroll to position [48, 0]
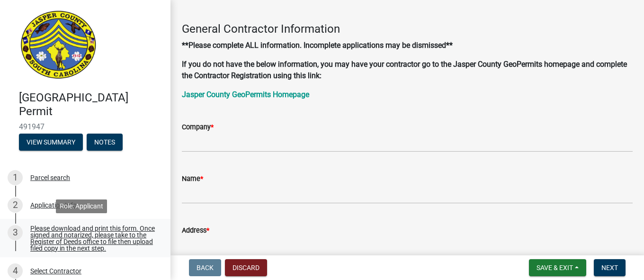
click at [101, 234] on div "Please download and print this form. Once signed and notarized, please take to …" at bounding box center [92, 238] width 125 height 27
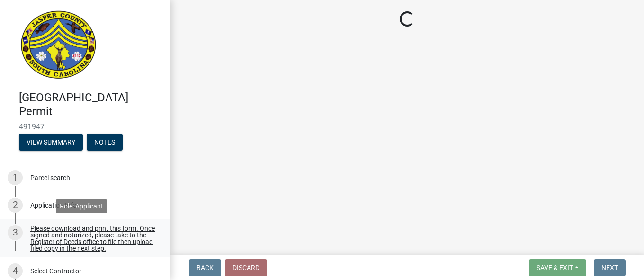
scroll to position [0, 0]
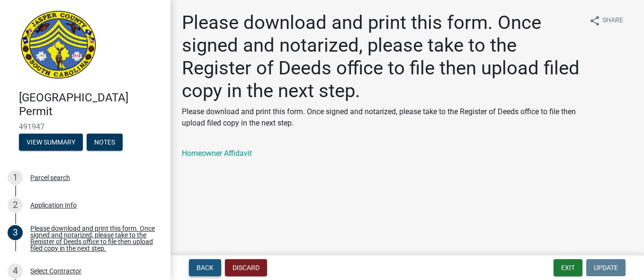
click at [205, 268] on span "Back" at bounding box center [204, 268] width 17 height 8
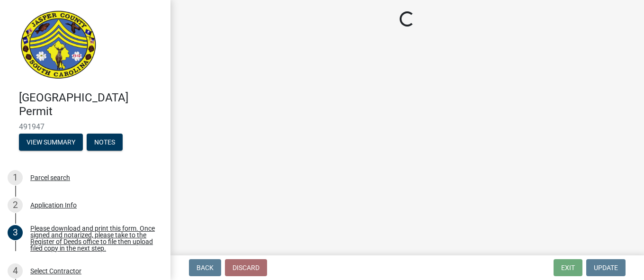
select select "6d5c1e33-a31a-4b32-8811-29a78b0cd51d"
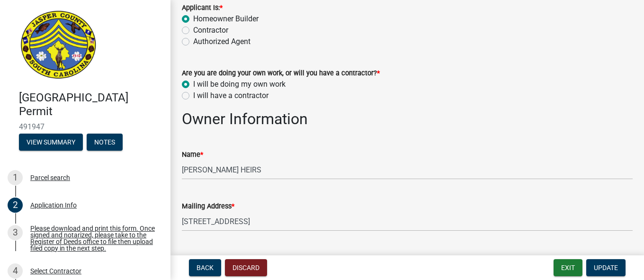
scroll to position [66, 0]
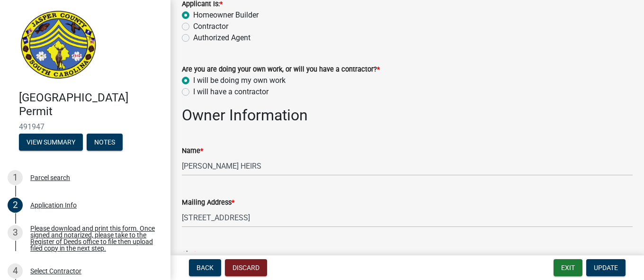
click at [193, 93] on label "I will have a contractor" at bounding box center [230, 91] width 75 height 11
click at [193, 92] on input "I will have a contractor" at bounding box center [196, 89] width 6 height 6
radio input "true"
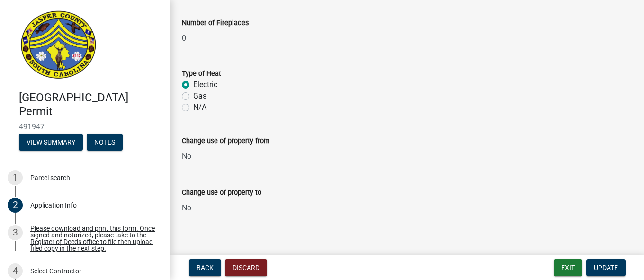
scroll to position [1669, 0]
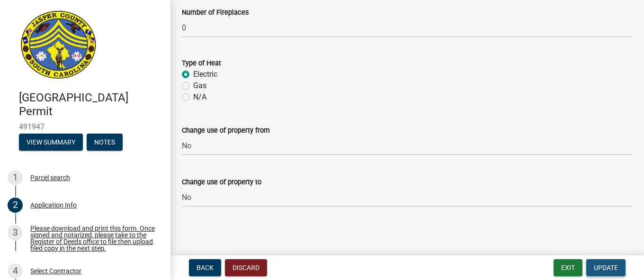
click at [598, 268] on span "Update" at bounding box center [606, 268] width 24 height 8
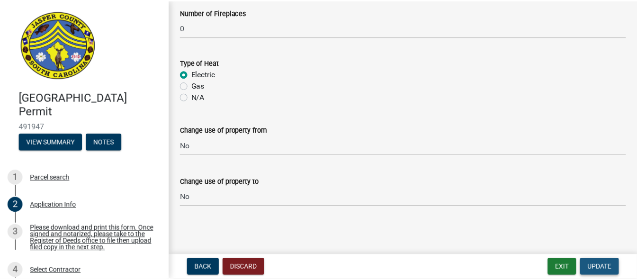
scroll to position [0, 0]
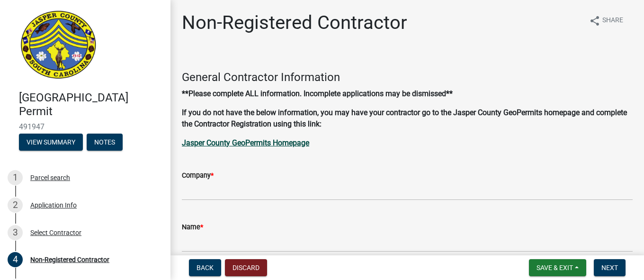
click at [268, 142] on strong "Jasper County GeoPermits Homepage" at bounding box center [245, 142] width 127 height 9
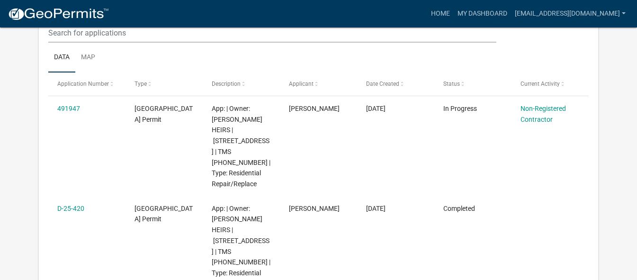
scroll to position [136, 0]
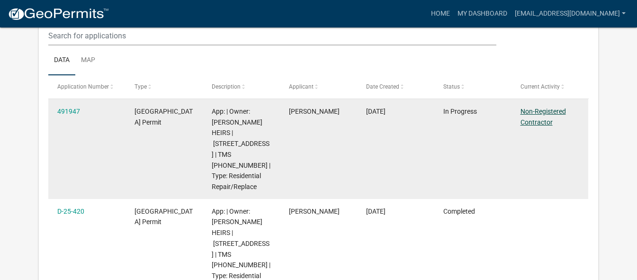
click at [536, 111] on link "Non-Registered Contractor" at bounding box center [542, 116] width 45 height 18
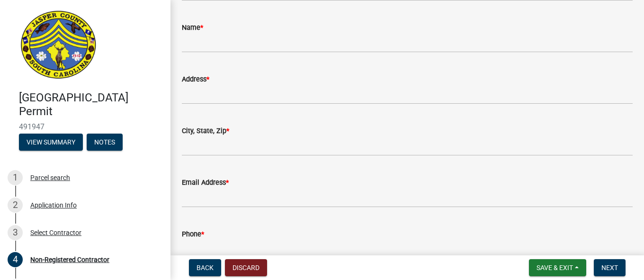
scroll to position [276, 0]
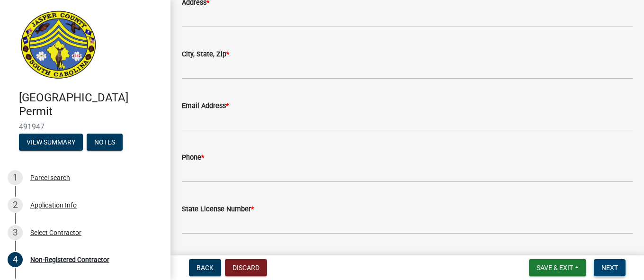
click at [608, 262] on button "Next" at bounding box center [610, 267] width 32 height 17
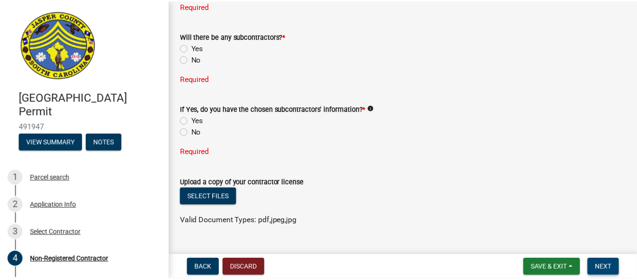
scroll to position [838, 0]
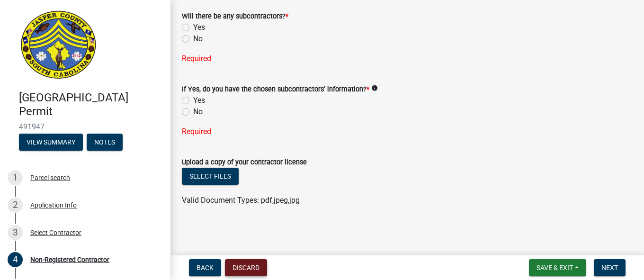
click at [241, 269] on button "Discard" at bounding box center [246, 267] width 42 height 17
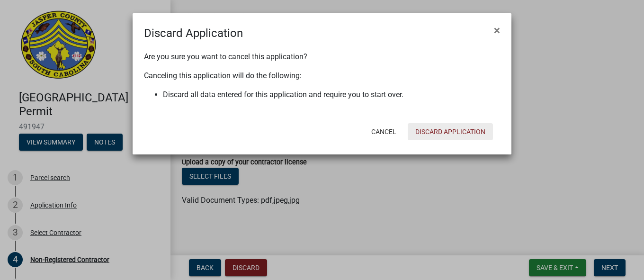
click at [447, 128] on button "Discard Application" at bounding box center [450, 131] width 85 height 17
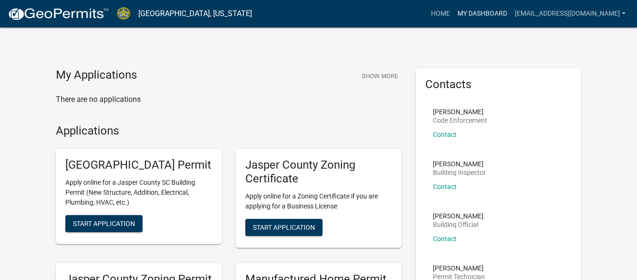
click at [511, 8] on link "My Dashboard" at bounding box center [482, 14] width 57 height 18
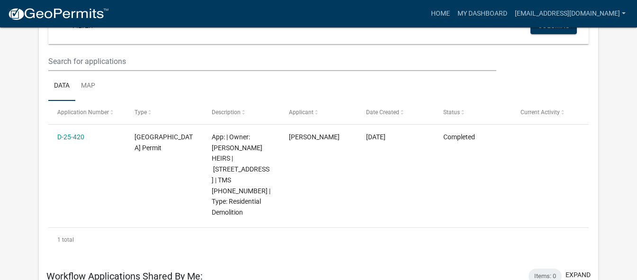
scroll to position [67, 0]
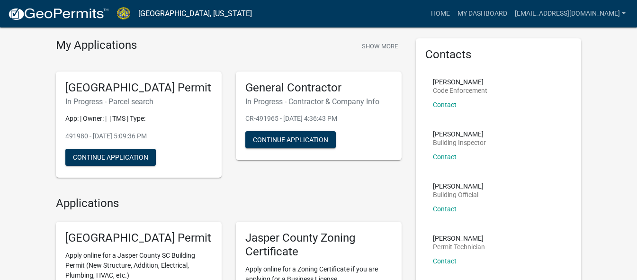
scroll to position [36, 0]
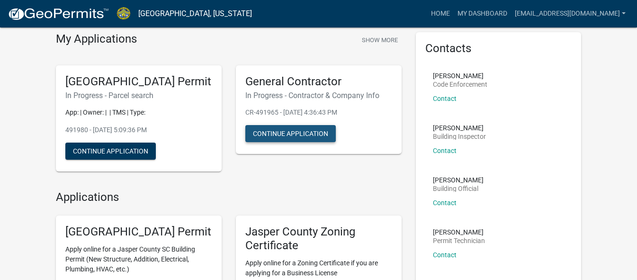
click at [300, 129] on button "Continue Application" at bounding box center [290, 133] width 90 height 17
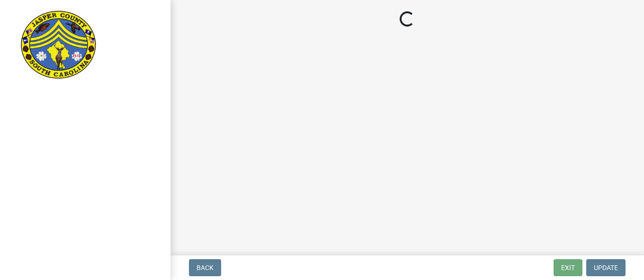
select select "Ga"
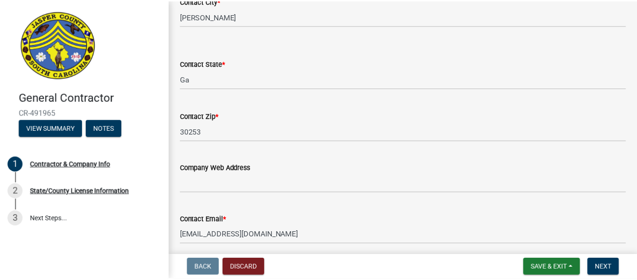
scroll to position [452, 0]
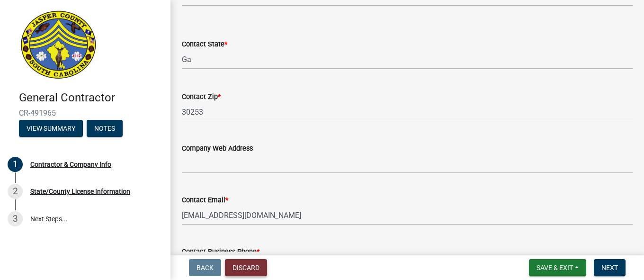
click at [248, 264] on button "Discard" at bounding box center [246, 267] width 42 height 17
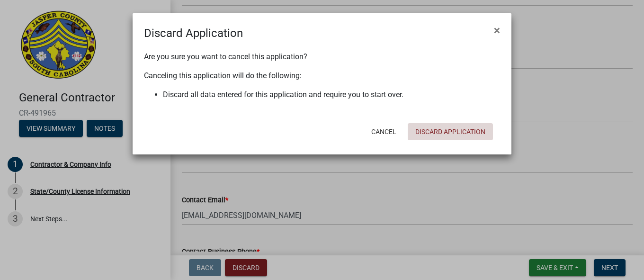
click at [438, 125] on button "Discard Application" at bounding box center [450, 131] width 85 height 17
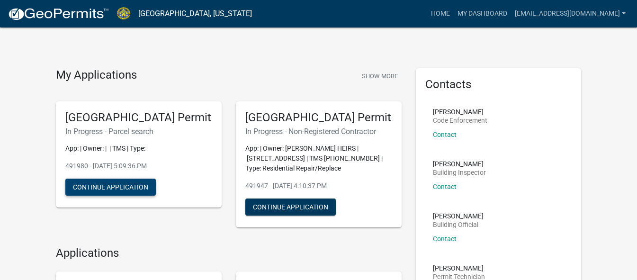
click at [134, 196] on button "Continue Application" at bounding box center [110, 187] width 90 height 17
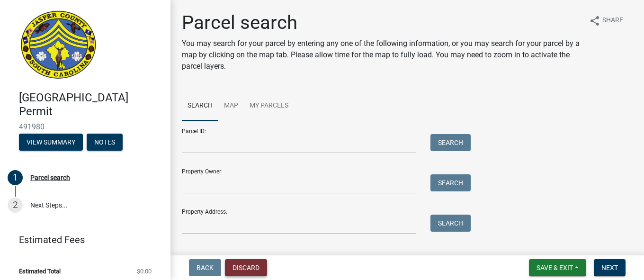
click at [245, 266] on button "Discard" at bounding box center [246, 267] width 42 height 17
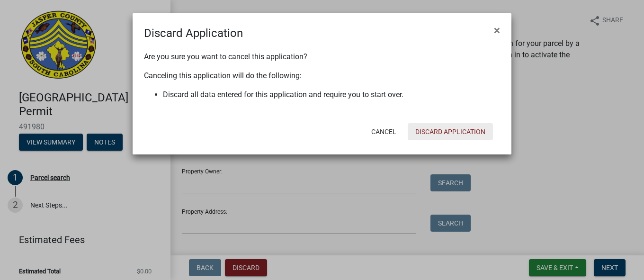
click at [426, 131] on button "Discard Application" at bounding box center [450, 131] width 85 height 17
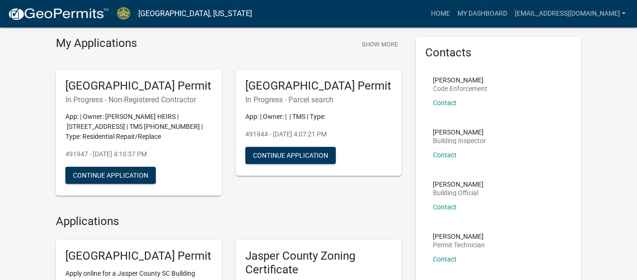
scroll to position [25, 0]
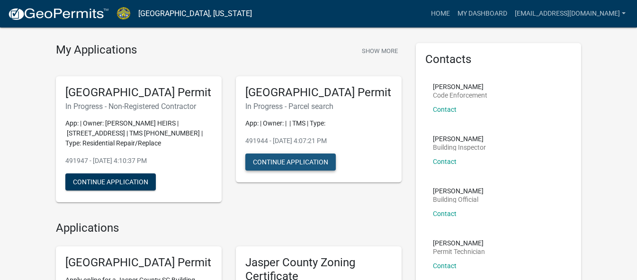
click at [289, 170] on button "Continue Application" at bounding box center [290, 161] width 90 height 17
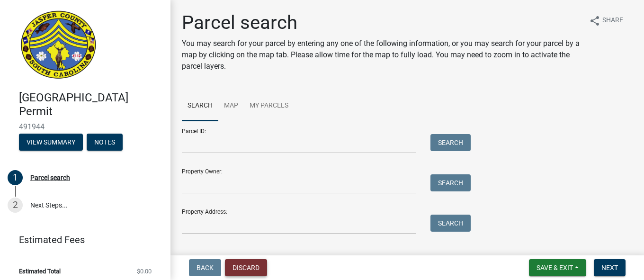
click at [237, 268] on button "Discard" at bounding box center [246, 267] width 42 height 17
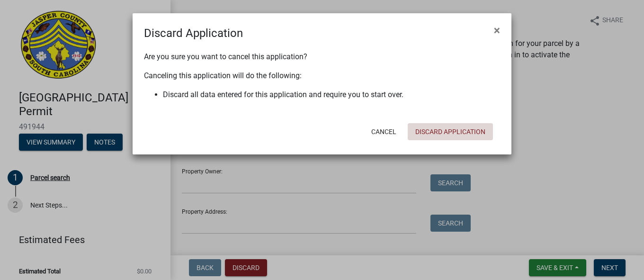
click at [430, 134] on button "Discard Application" at bounding box center [450, 131] width 85 height 17
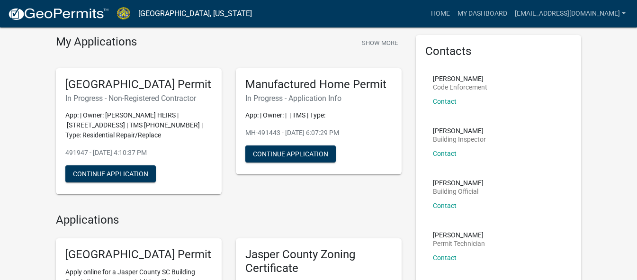
scroll to position [36, 0]
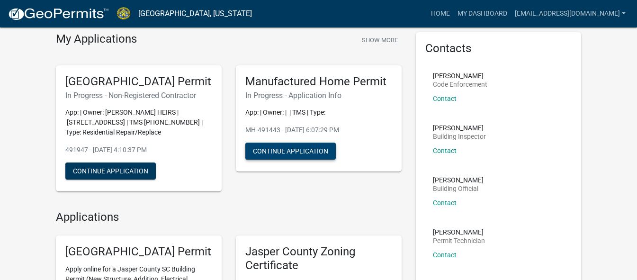
click at [314, 149] on button "Continue Application" at bounding box center [290, 151] width 90 height 17
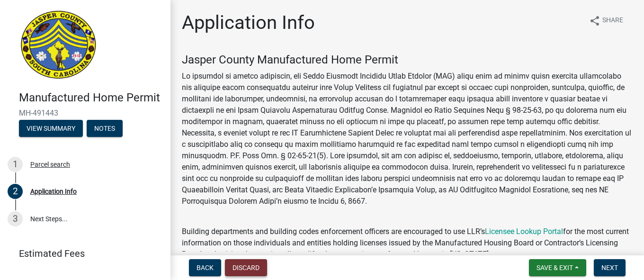
click at [252, 266] on button "Discard" at bounding box center [246, 267] width 42 height 17
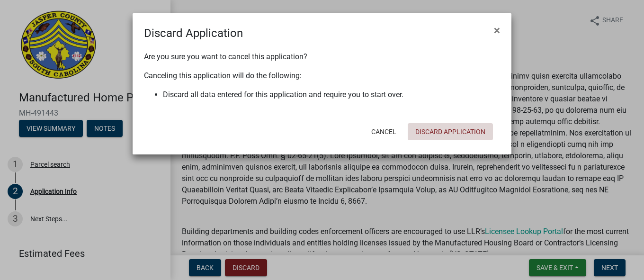
click at [422, 133] on button "Discard Application" at bounding box center [450, 131] width 85 height 17
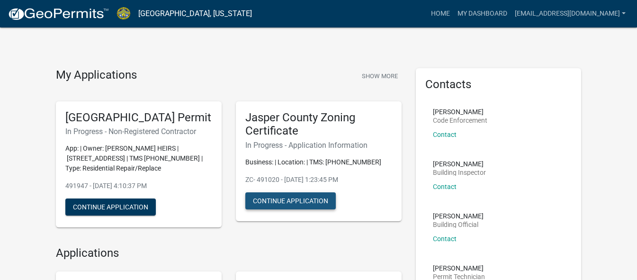
click at [303, 198] on button "Continue Application" at bounding box center [290, 200] width 90 height 17
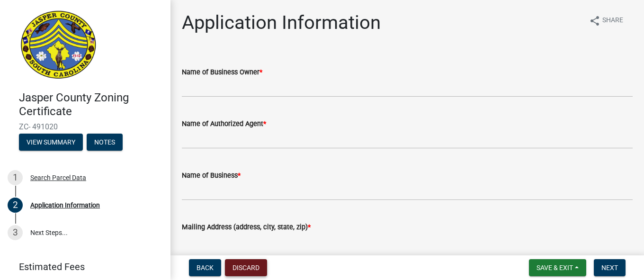
click at [249, 264] on button "Discard" at bounding box center [246, 267] width 42 height 17
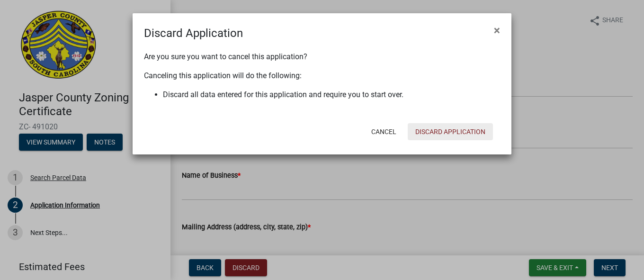
click at [429, 131] on button "Discard Application" at bounding box center [450, 131] width 85 height 17
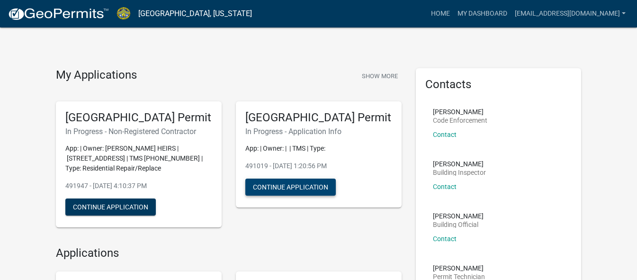
click at [295, 196] on button "Continue Application" at bounding box center [290, 187] width 90 height 17
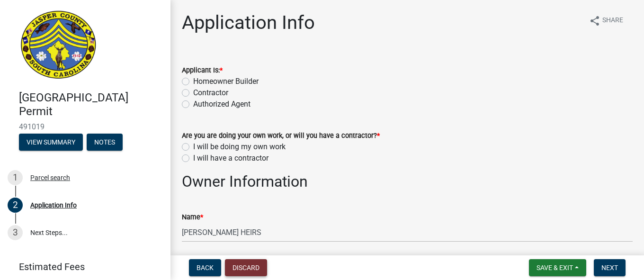
click at [249, 270] on button "Discard" at bounding box center [246, 267] width 42 height 17
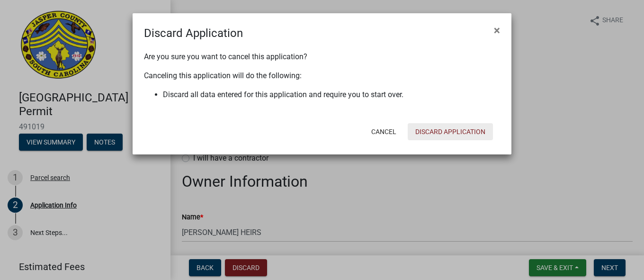
click at [426, 132] on button "Discard Application" at bounding box center [450, 131] width 85 height 17
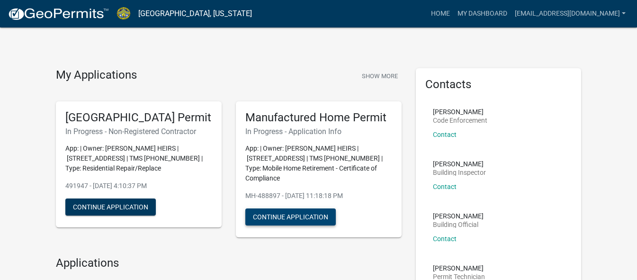
click at [285, 216] on button "Continue Application" at bounding box center [290, 216] width 90 height 17
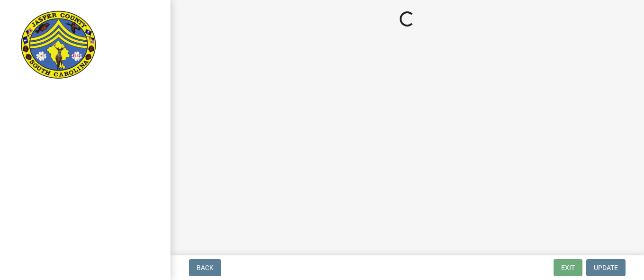
select select "3d2007da-25bb-4e50-9e52-879bc2fe14a7"
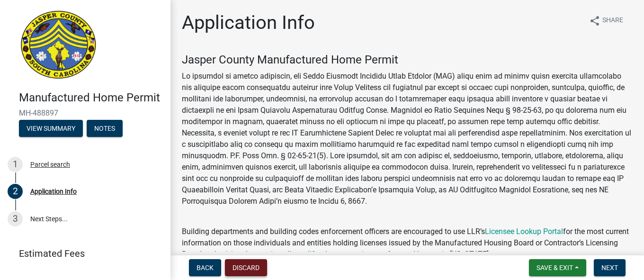
click at [249, 268] on button "Discard" at bounding box center [246, 267] width 42 height 17
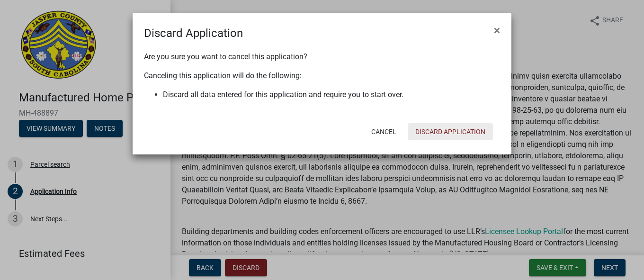
click at [430, 132] on button "Discard Application" at bounding box center [450, 131] width 85 height 17
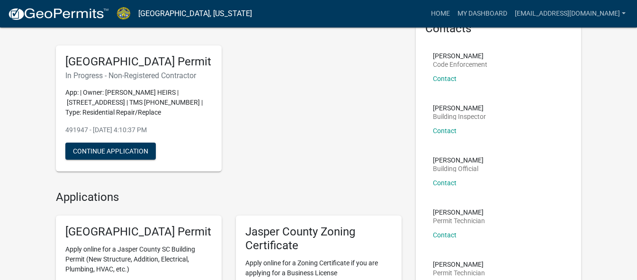
scroll to position [54, 0]
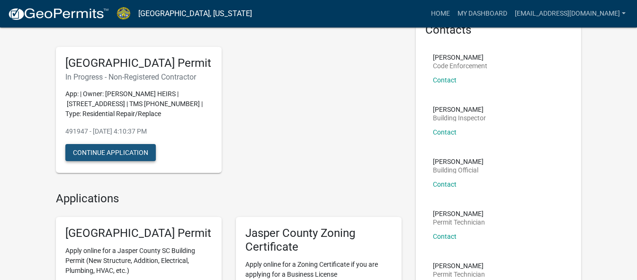
click at [124, 161] on button "Continue Application" at bounding box center [110, 152] width 90 height 17
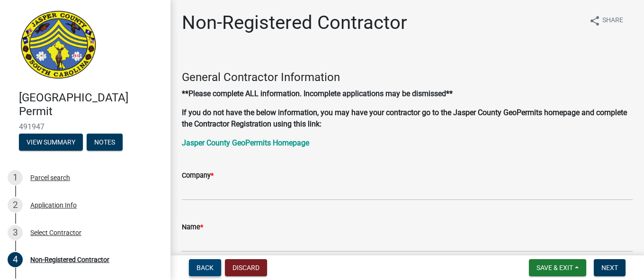
click at [203, 272] on button "Back" at bounding box center [205, 267] width 32 height 17
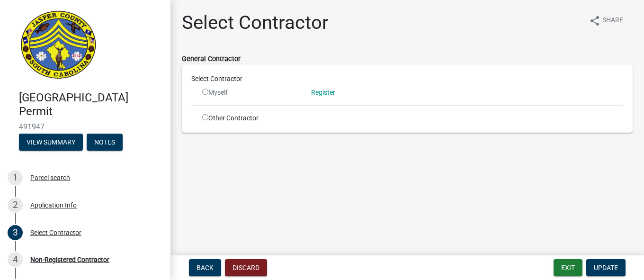
click at [205, 118] on input "radio" at bounding box center [205, 117] width 6 height 6
radio input "true"
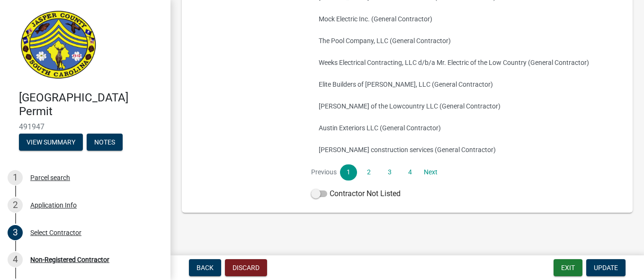
scroll to position [228, 0]
click at [386, 102] on button "JJ Roofing of the Lowcountry LLC (General Contractor)" at bounding box center [467, 105] width 312 height 22
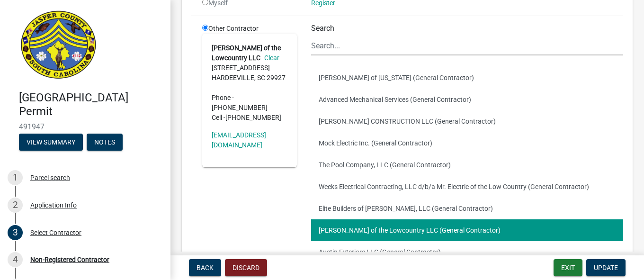
scroll to position [98, 0]
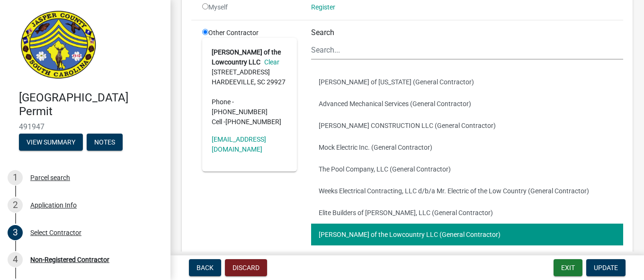
click at [275, 191] on div "Other Contractor JJ Roofing of the Lowcountry LLC Clear 1907 DEERFIELD RD HARDE…" at bounding box center [249, 180] width 109 height 304
click at [206, 31] on input "radio" at bounding box center [205, 32] width 6 height 6
click at [190, 47] on div "Select Contractor Myself Register Other Contractor JJ Roofing of the Lowcountry…" at bounding box center [407, 160] width 451 height 362
click at [206, 9] on input "radio" at bounding box center [205, 6] width 6 height 6
radio input "false"
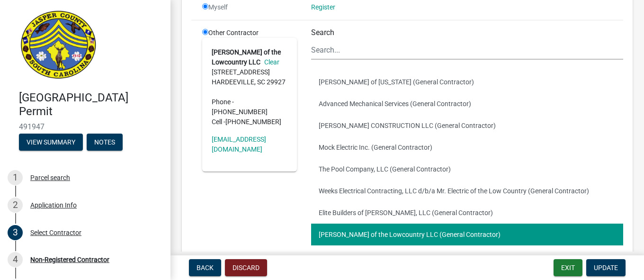
radio input "true"
click at [205, 7] on input "radio" at bounding box center [205, 6] width 6 height 6
radio input "false"
radio input "true"
click at [286, 191] on div "Other Contractor JJ Roofing of the Lowcountry LLC Clear 1907 DEERFIELD RD HARDE…" at bounding box center [249, 180] width 109 height 304
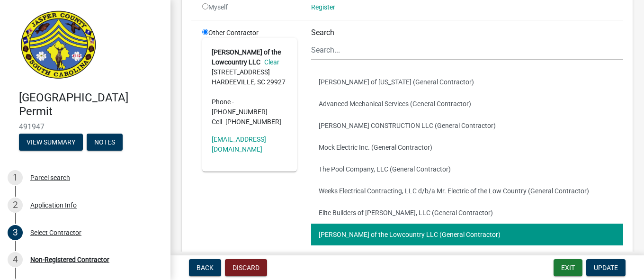
click at [274, 63] on link "Clear" at bounding box center [269, 62] width 19 height 8
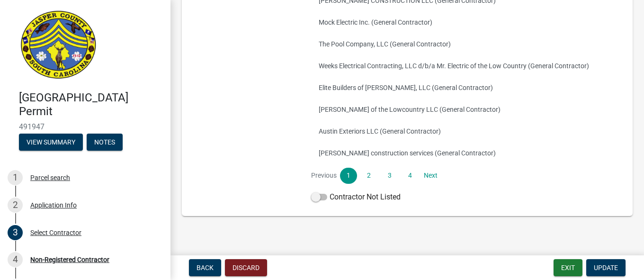
scroll to position [232, 0]
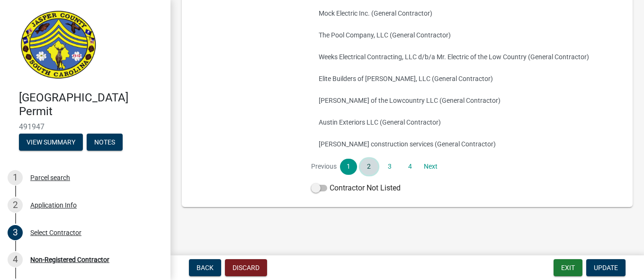
click at [366, 164] on link "2" at bounding box center [368, 167] width 17 height 16
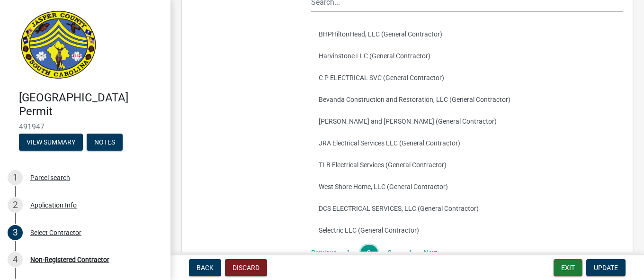
scroll to position [140, 0]
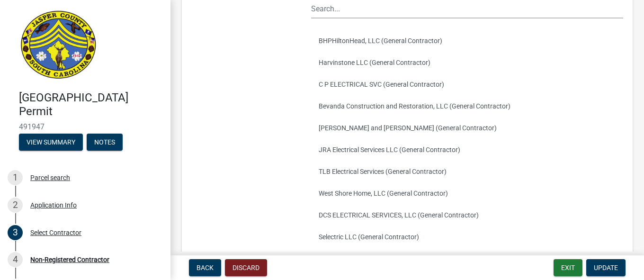
click at [633, 98] on div "Select Contractor share Share General Contractor Select Contractor Myself Regis…" at bounding box center [406, 94] width 473 height 444
click at [202, 266] on span "Back" at bounding box center [204, 268] width 17 height 8
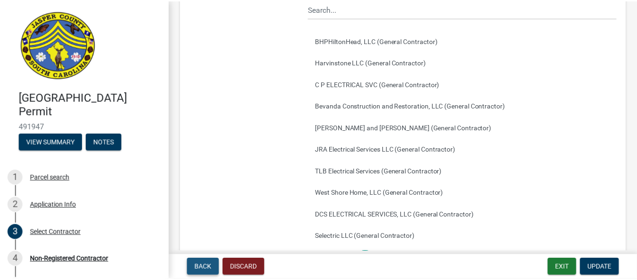
scroll to position [0, 0]
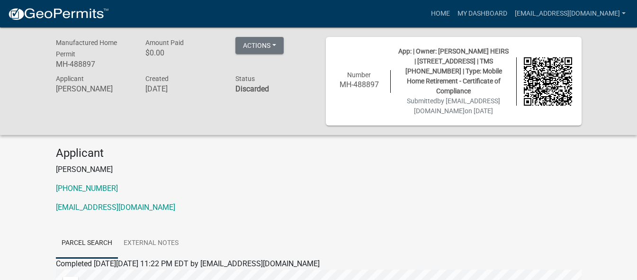
drag, startPoint x: 300, startPoint y: 100, endPoint x: 351, endPoint y: 101, distance: 50.7
click at [351, 101] on div "Manufactured Home Permit MH-488897 Amount Paid $0.00 Actions Printer Friendly A…" at bounding box center [319, 81] width 540 height 89
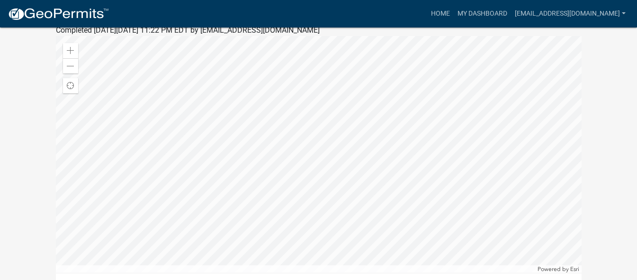
scroll to position [265, 0]
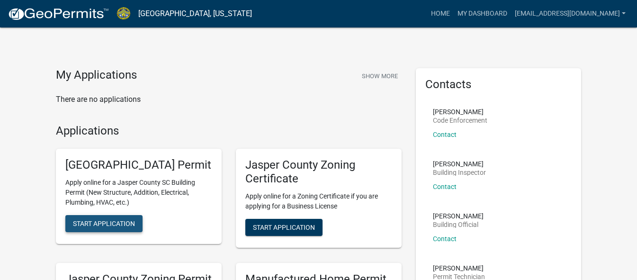
click at [101, 227] on span "Start Application" at bounding box center [104, 224] width 62 height 8
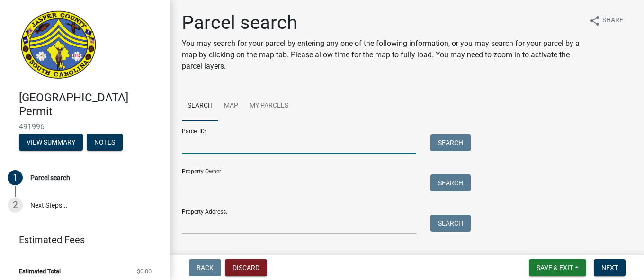
click at [347, 141] on input "Parcel ID:" at bounding box center [299, 143] width 234 height 19
type input "[PHONE_NUMBER]"
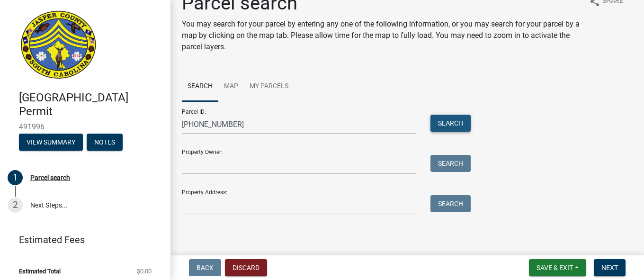
click at [446, 125] on button "Search" at bounding box center [450, 123] width 40 height 17
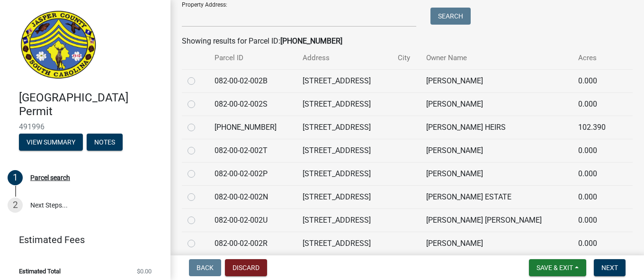
scroll to position [208, 0]
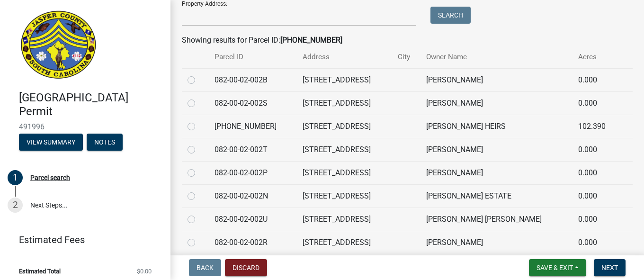
click at [199, 121] on label at bounding box center [199, 121] width 0 height 0
click at [199, 126] on input "radio" at bounding box center [202, 124] width 6 height 6
radio input "true"
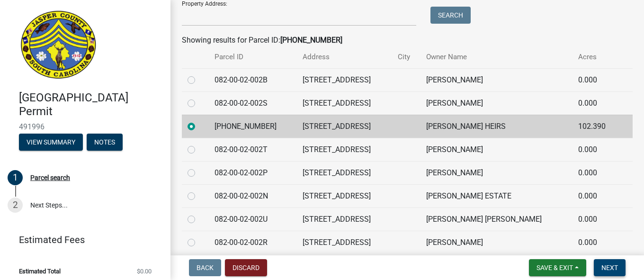
click at [606, 268] on span "Next" at bounding box center [609, 268] width 17 height 8
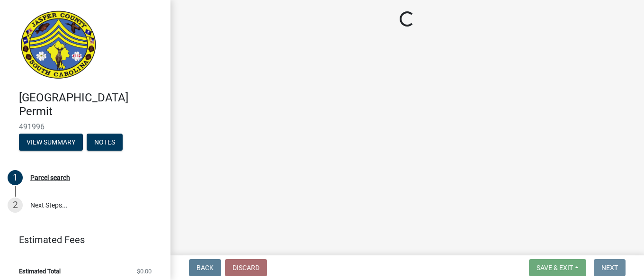
scroll to position [0, 0]
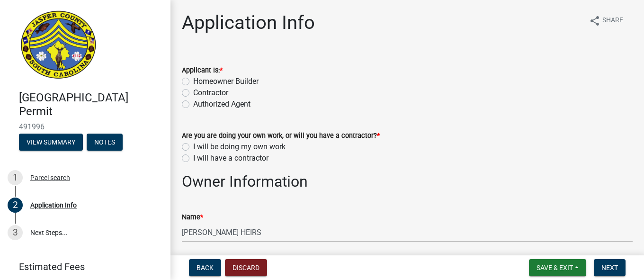
click at [193, 82] on label "Homeowner Builder" at bounding box center [225, 81] width 65 height 11
click at [193, 82] on input "Homeowner Builder" at bounding box center [196, 79] width 6 height 6
radio input "true"
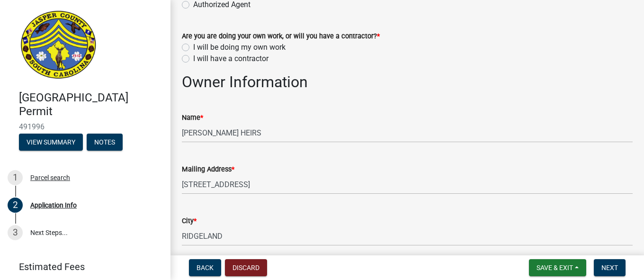
scroll to position [91, 0]
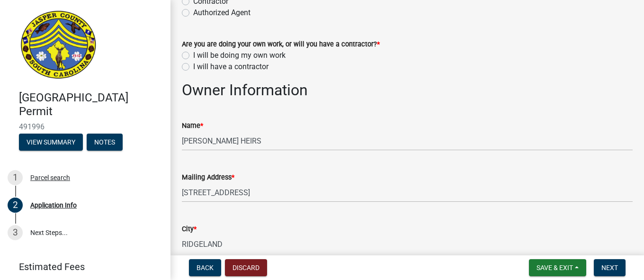
click at [193, 69] on label "I will have a contractor" at bounding box center [230, 66] width 75 height 11
click at [193, 67] on input "I will have a contractor" at bounding box center [196, 64] width 6 height 6
radio input "true"
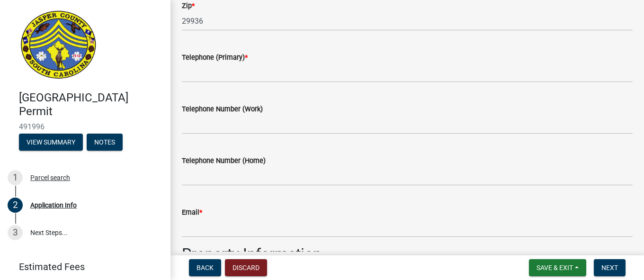
scroll to position [421, 0]
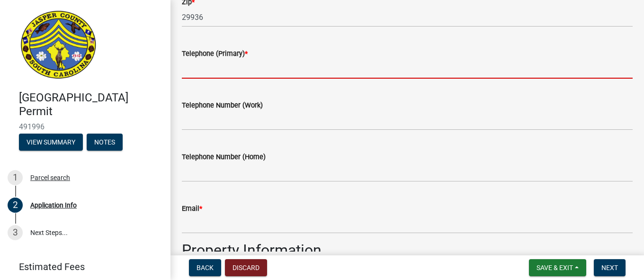
click at [338, 67] on input "Telephone (Primary) *" at bounding box center [407, 68] width 451 height 19
type input "4042450033"
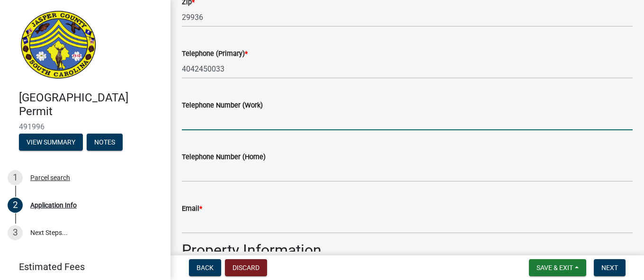
click at [249, 119] on input "Telephone Number (Work)" at bounding box center [407, 120] width 451 height 19
type input "4042450033"
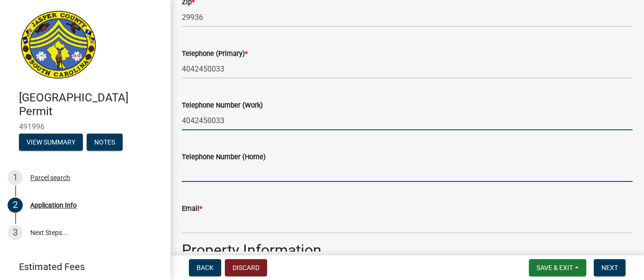
click at [250, 170] on input "Telephone Number (Home)" at bounding box center [407, 171] width 451 height 19
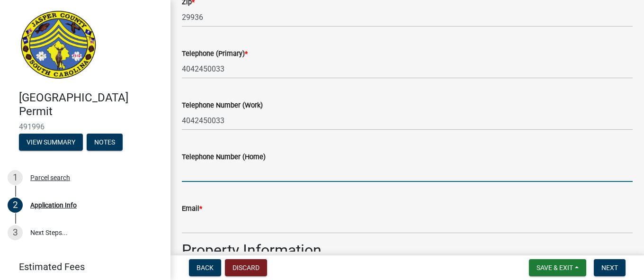
type input "4042450033"
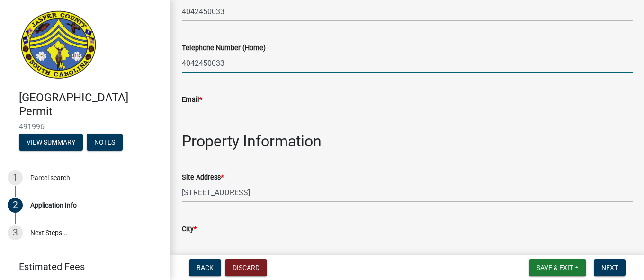
scroll to position [534, 0]
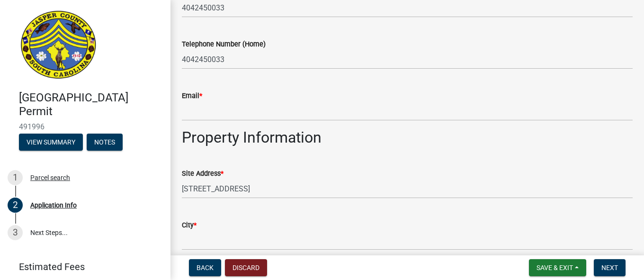
click at [207, 92] on div "Email *" at bounding box center [407, 95] width 451 height 11
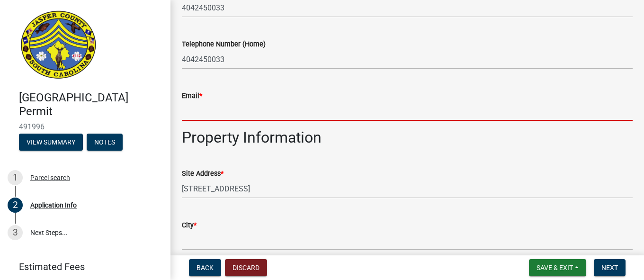
click at [202, 102] on input "Email *" at bounding box center [407, 110] width 451 height 19
type input "[EMAIL_ADDRESS][DOMAIN_NAME]"
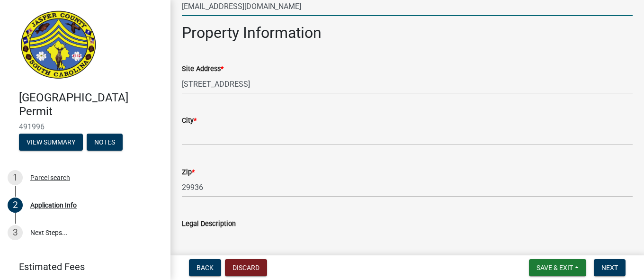
scroll to position [651, 0]
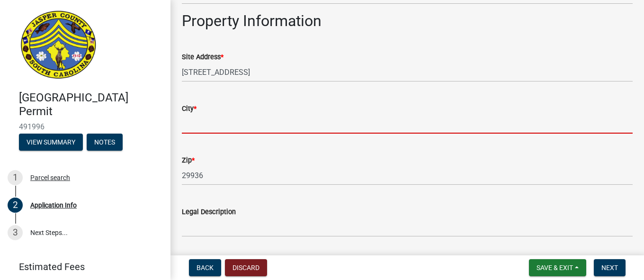
click at [289, 118] on input "City *" at bounding box center [407, 123] width 451 height 19
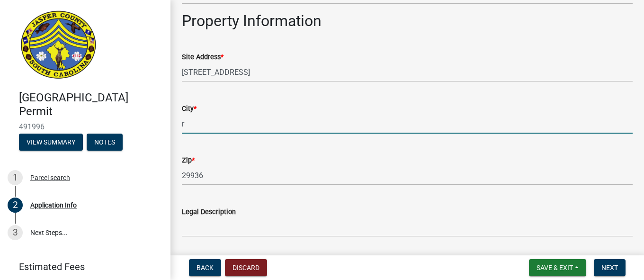
type input "Ridgeland"
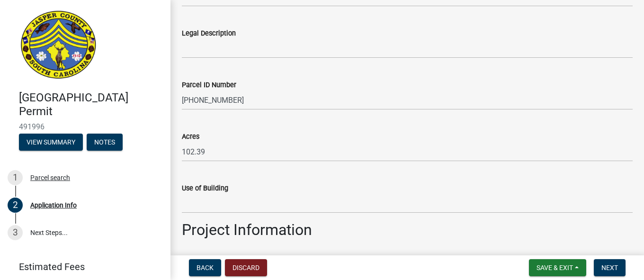
scroll to position [837, 0]
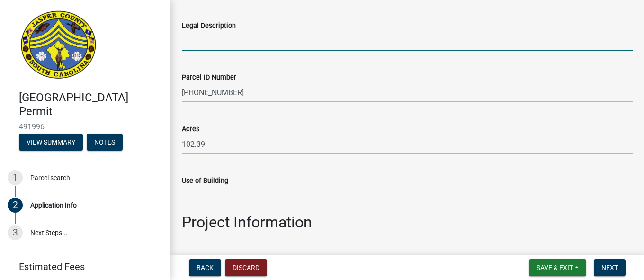
click at [309, 45] on input "Legal Description" at bounding box center [407, 40] width 451 height 19
type input "Dilapidated mobile home"
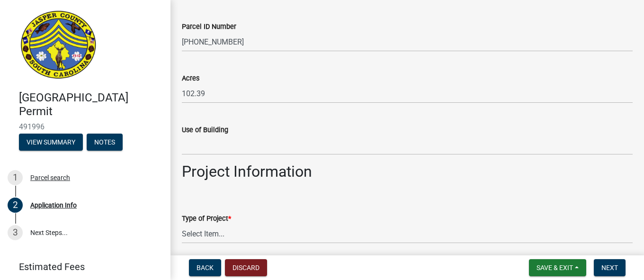
scroll to position [907, 0]
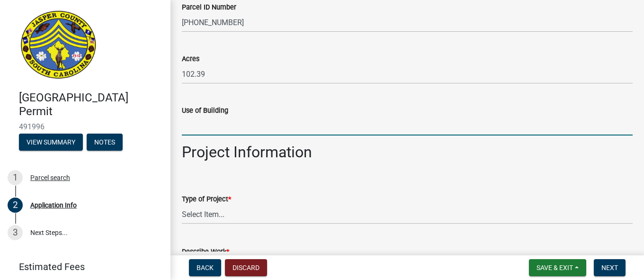
click at [355, 135] on input "Use of Building" at bounding box center [407, 125] width 451 height 19
type input "Storage for family on the property"
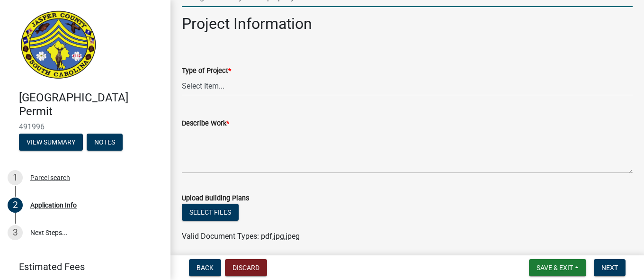
scroll to position [1066, 0]
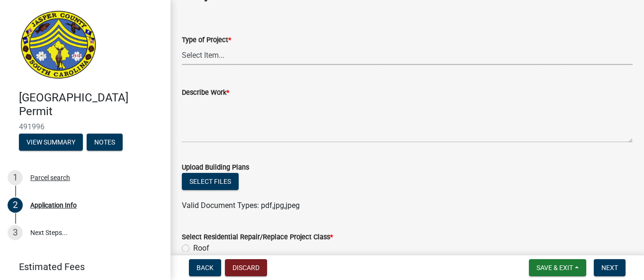
click at [253, 58] on select "Select Item... Construction Trailer/Shipping Container Residential Demolition C…" at bounding box center [407, 54] width 451 height 19
click at [182, 45] on select "Select Item... Construction Trailer/Shipping Container Residential Demolition C…" at bounding box center [407, 54] width 451 height 19
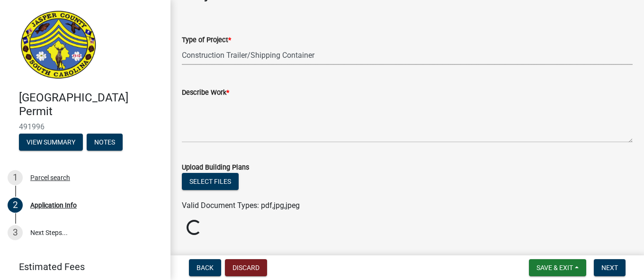
click at [228, 54] on select "Select Item... Construction Trailer/Shipping Container Residential Demolition C…" at bounding box center [407, 54] width 451 height 19
click at [182, 45] on select "Select Item... Construction Trailer/Shipping Container Residential Demolition C…" at bounding box center [407, 54] width 451 height 19
select select "4b7d28f2-ad6d-4146-a007-9cde64d4e27b"
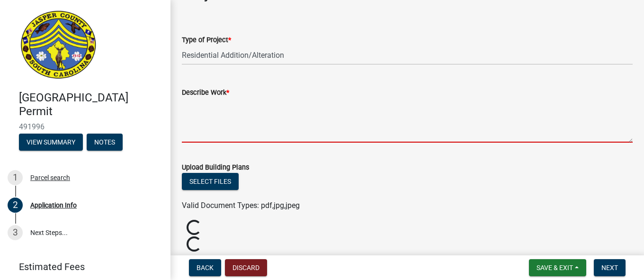
click at [210, 138] on textarea "Describe Work *" at bounding box center [407, 120] width 451 height 45
click at [208, 136] on textarea "Describe Work *" at bounding box center [407, 120] width 451 height 45
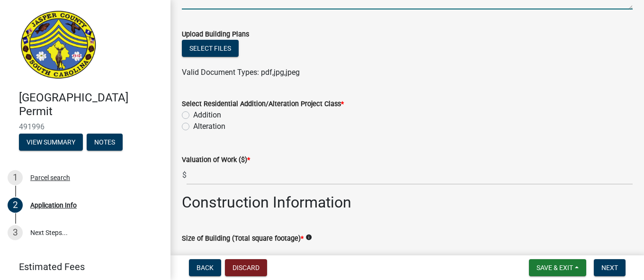
scroll to position [1203, 0]
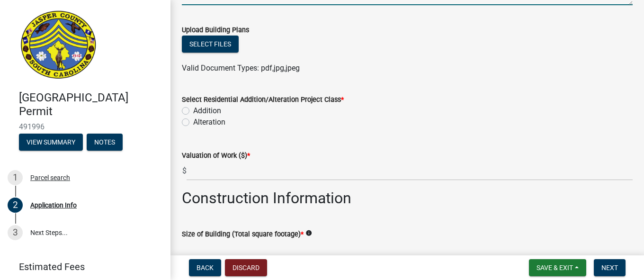
type textarea "Replace walls, insulation. possible roof repair and repair holes in [GEOGRAPHIC…"
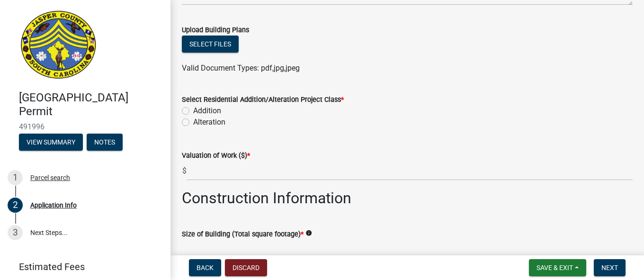
click at [193, 123] on label "Alteration" at bounding box center [209, 121] width 32 height 11
click at [193, 123] on input "Alteration" at bounding box center [196, 119] width 6 height 6
radio input "true"
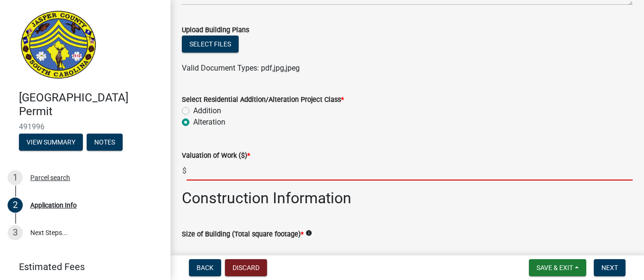
click at [224, 170] on input "text" at bounding box center [410, 170] width 446 height 19
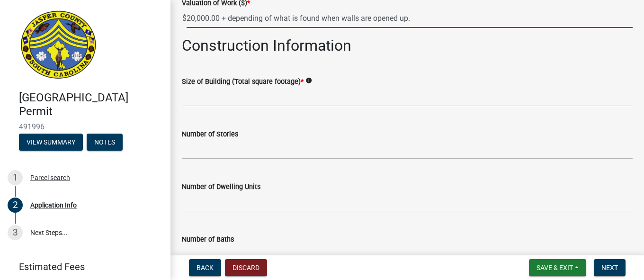
scroll to position [1359, 0]
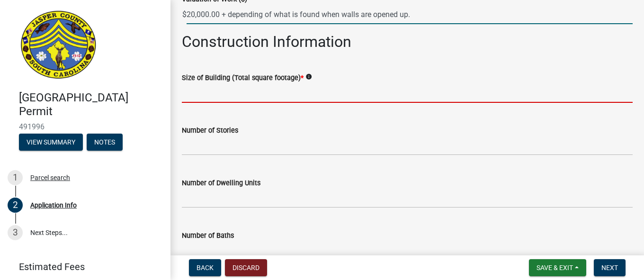
type input "0"
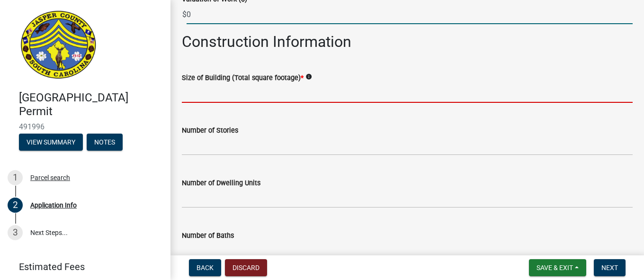
click at [266, 95] on input "text" at bounding box center [407, 92] width 451 height 19
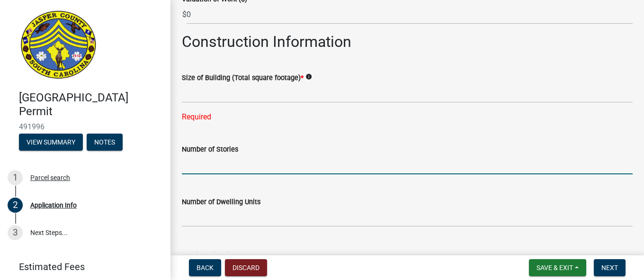
click at [253, 148] on form "Number of Stories" at bounding box center [407, 158] width 451 height 31
type input "1"
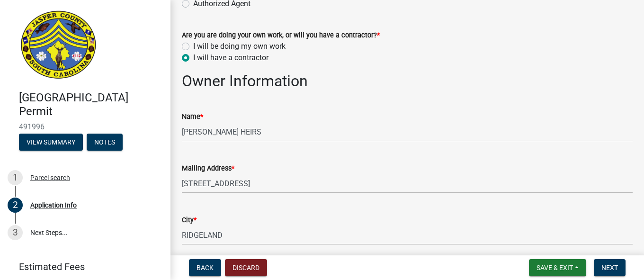
scroll to position [105, 0]
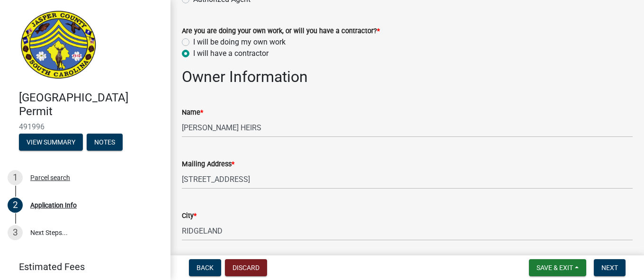
click at [193, 53] on label "I will have a contractor" at bounding box center [230, 53] width 75 height 11
click at [193, 53] on input "I will have a contractor" at bounding box center [196, 51] width 6 height 6
click at [193, 42] on label "I will be doing my own work" at bounding box center [239, 41] width 92 height 11
click at [193, 42] on input "I will be doing my own work" at bounding box center [196, 39] width 6 height 6
radio input "true"
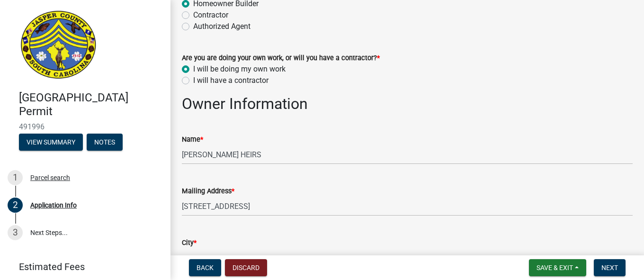
scroll to position [73, 0]
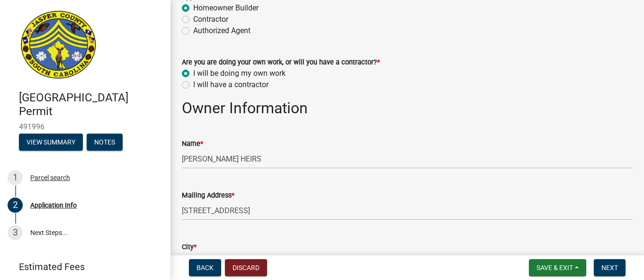
click at [193, 85] on label "I will have a contractor" at bounding box center [230, 84] width 75 height 11
click at [193, 85] on input "I will have a contractor" at bounding box center [196, 82] width 6 height 6
radio input "true"
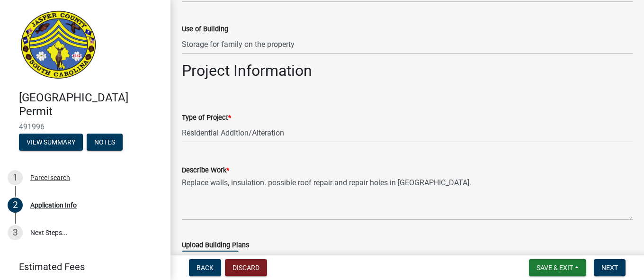
scroll to position [1000, 0]
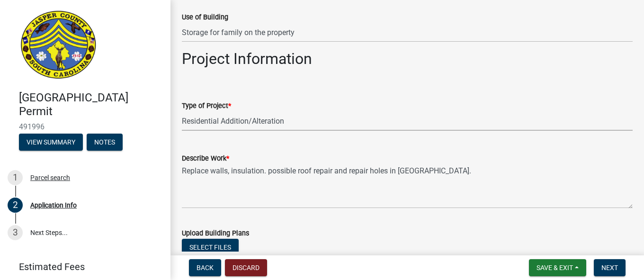
click at [284, 121] on select "Select Item... Construction Trailer/Shipping Container Residential Demolition C…" at bounding box center [407, 120] width 451 height 19
click at [182, 111] on select "Select Item... Construction Trailer/Shipping Container Residential Demolition C…" at bounding box center [407, 120] width 451 height 19
select select "6d5c1e33-a31a-4b32-8811-29a78b0cd51d"
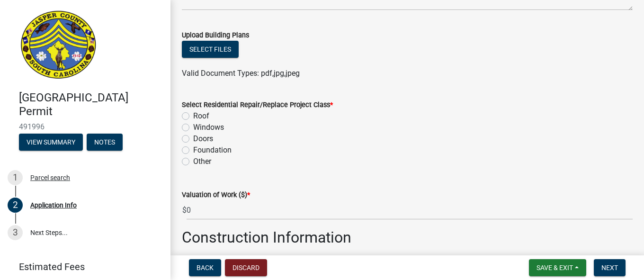
scroll to position [1205, 0]
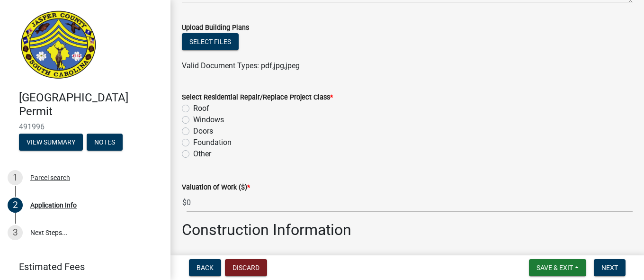
click at [193, 155] on label "Other" at bounding box center [202, 153] width 18 height 11
click at [193, 154] on input "Other" at bounding box center [196, 151] width 6 height 6
radio input "true"
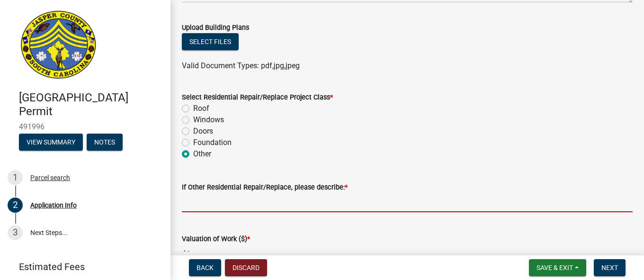
click at [206, 199] on input "If Other Residential Repair/Replace, please describe: *" at bounding box center [407, 202] width 451 height 19
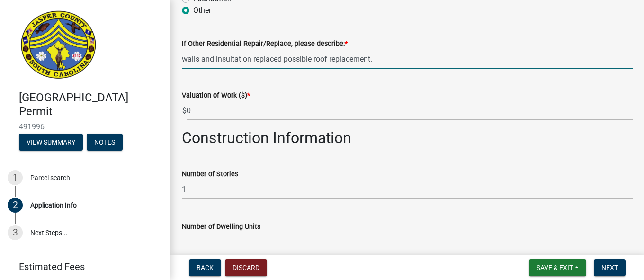
scroll to position [1353, 0]
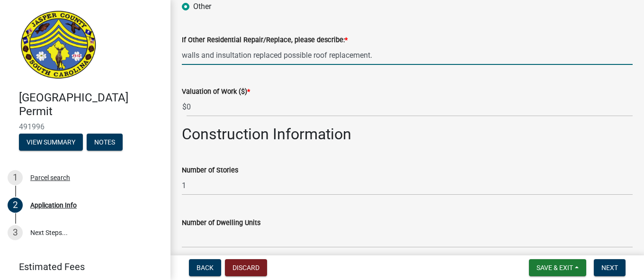
click at [253, 53] on input "walls and insultation replaced possible roof replacement." at bounding box center [407, 54] width 451 height 19
type input "walls and insultation /repair/replaced possible roof replacement."
click at [185, 104] on span "$" at bounding box center [184, 106] width 5 height 19
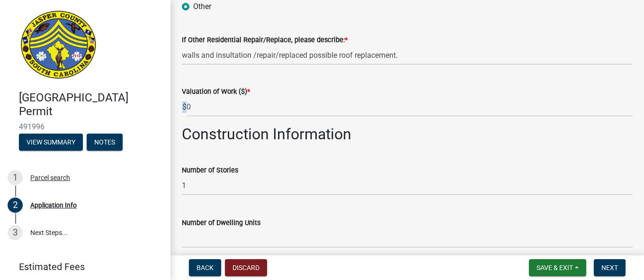
drag, startPoint x: 185, startPoint y: 106, endPoint x: 195, endPoint y: 107, distance: 10.0
click at [195, 107] on div "$ 0" at bounding box center [407, 106] width 451 height 19
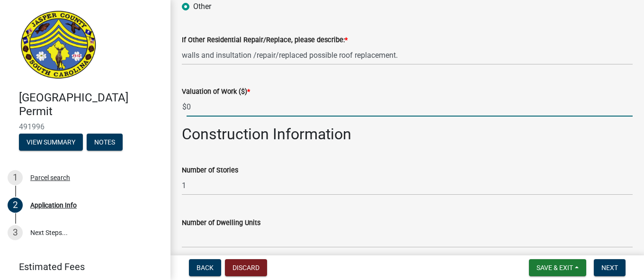
click at [195, 107] on input "0" at bounding box center [410, 106] width 446 height 19
type input "0"
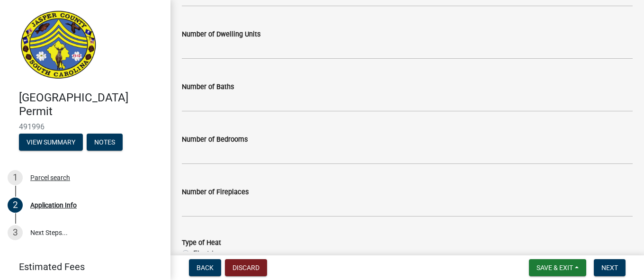
scroll to position [1545, 0]
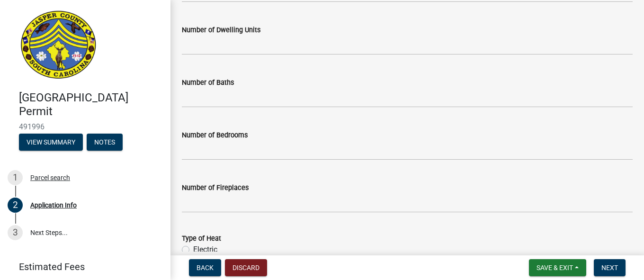
type input "0"
click at [625, 212] on div "Number of Fireplaces" at bounding box center [407, 191] width 465 height 44
click at [608, 266] on span "Next" at bounding box center [609, 268] width 17 height 8
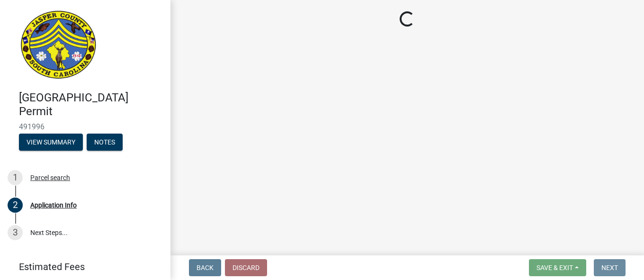
scroll to position [0, 0]
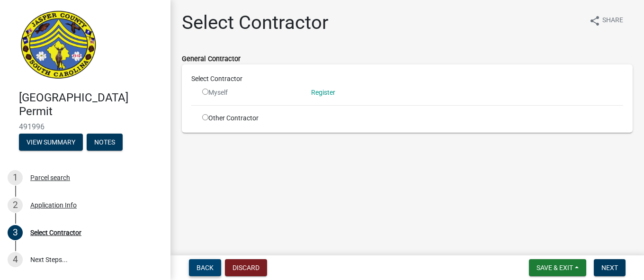
click at [208, 266] on span "Back" at bounding box center [204, 268] width 17 height 8
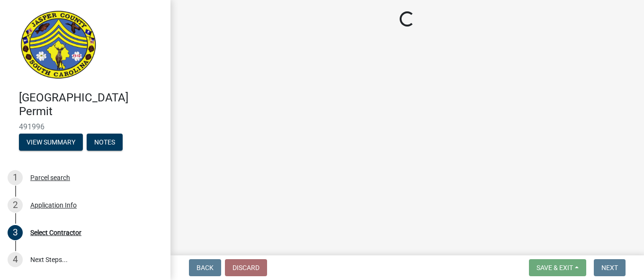
select select "6d5c1e33-a31a-4b32-8811-29a78b0cd51d"
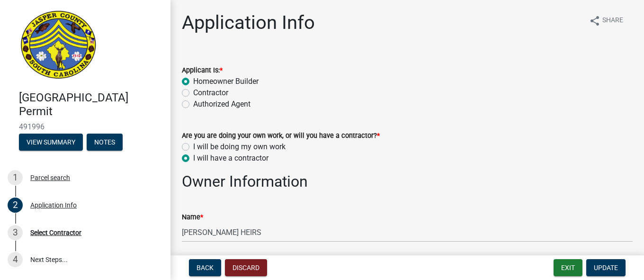
click at [193, 148] on label "I will be doing my own work" at bounding box center [239, 146] width 92 height 11
click at [193, 147] on input "I will be doing my own work" at bounding box center [196, 144] width 6 height 6
radio input "true"
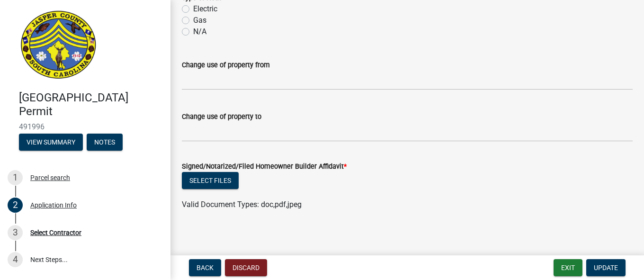
scroll to position [1790, 0]
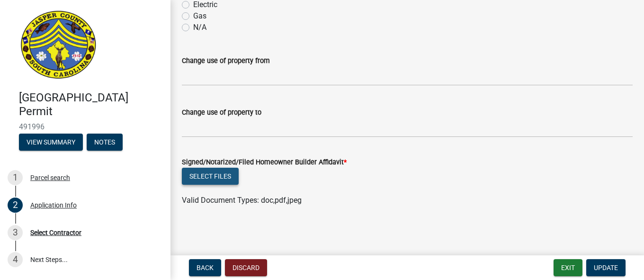
click at [220, 178] on button "Select files" at bounding box center [210, 176] width 57 height 17
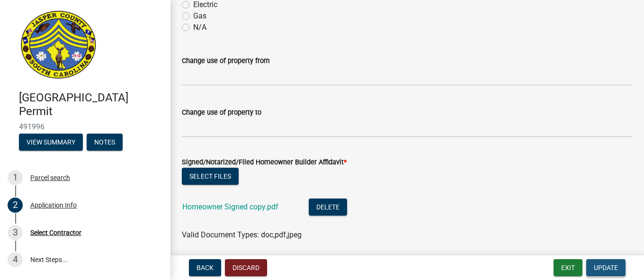
click at [602, 268] on span "Update" at bounding box center [606, 268] width 24 height 8
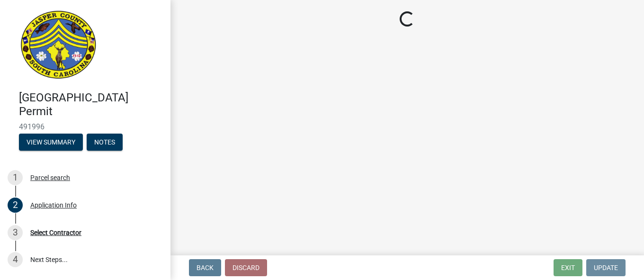
scroll to position [0, 0]
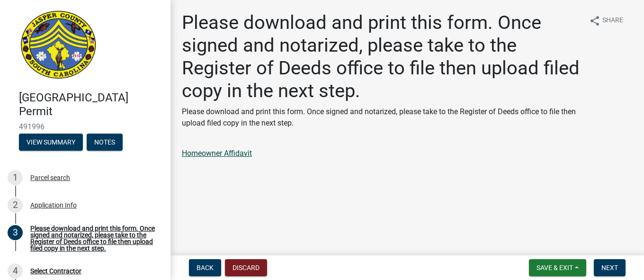
click at [206, 154] on link "Homeowner Affidavit" at bounding box center [217, 153] width 70 height 9
click at [547, 270] on span "Save & Exit" at bounding box center [554, 268] width 36 height 8
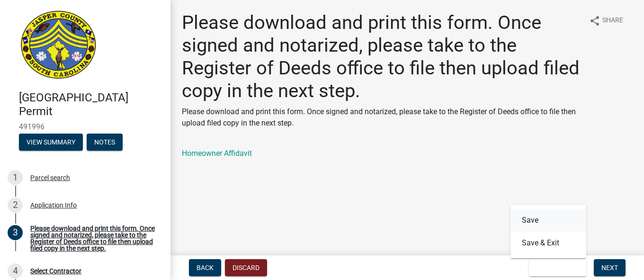
click at [533, 222] on button "Save" at bounding box center [548, 220] width 76 height 23
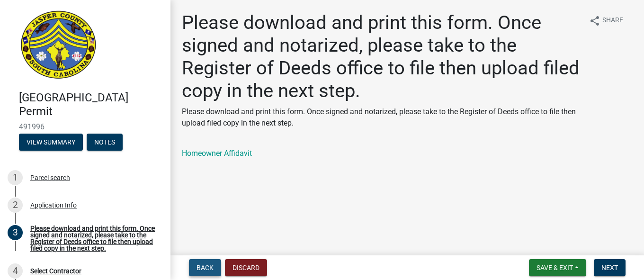
click at [198, 270] on span "Back" at bounding box center [204, 268] width 17 height 8
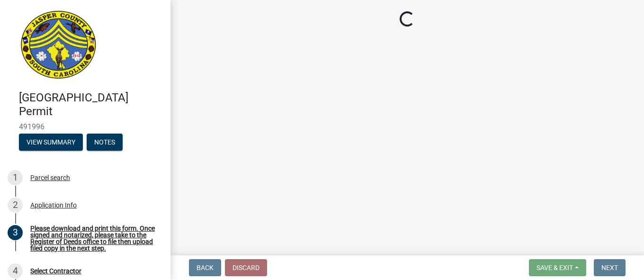
select select "6d5c1e33-a31a-4b32-8811-29a78b0cd51d"
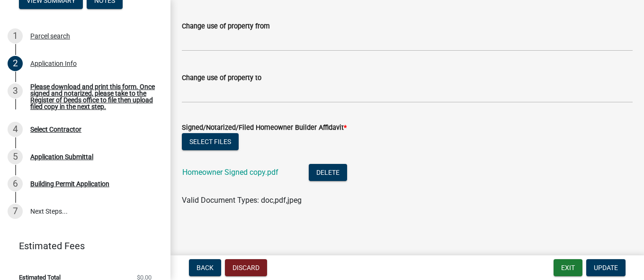
scroll to position [149, 0]
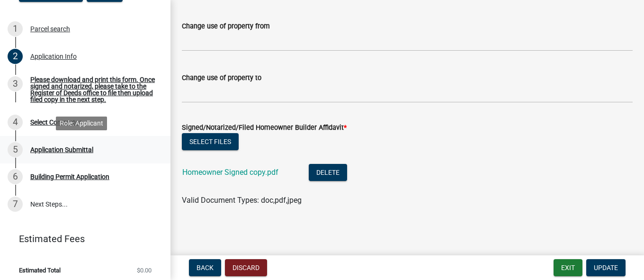
click at [75, 149] on div "Application Submittal" at bounding box center [61, 149] width 63 height 7
click at [70, 147] on div "Application Submittal" at bounding box center [61, 149] width 63 height 7
click at [70, 175] on div "Building Permit Application" at bounding box center [69, 176] width 79 height 7
